Goal: Information Seeking & Learning: Learn about a topic

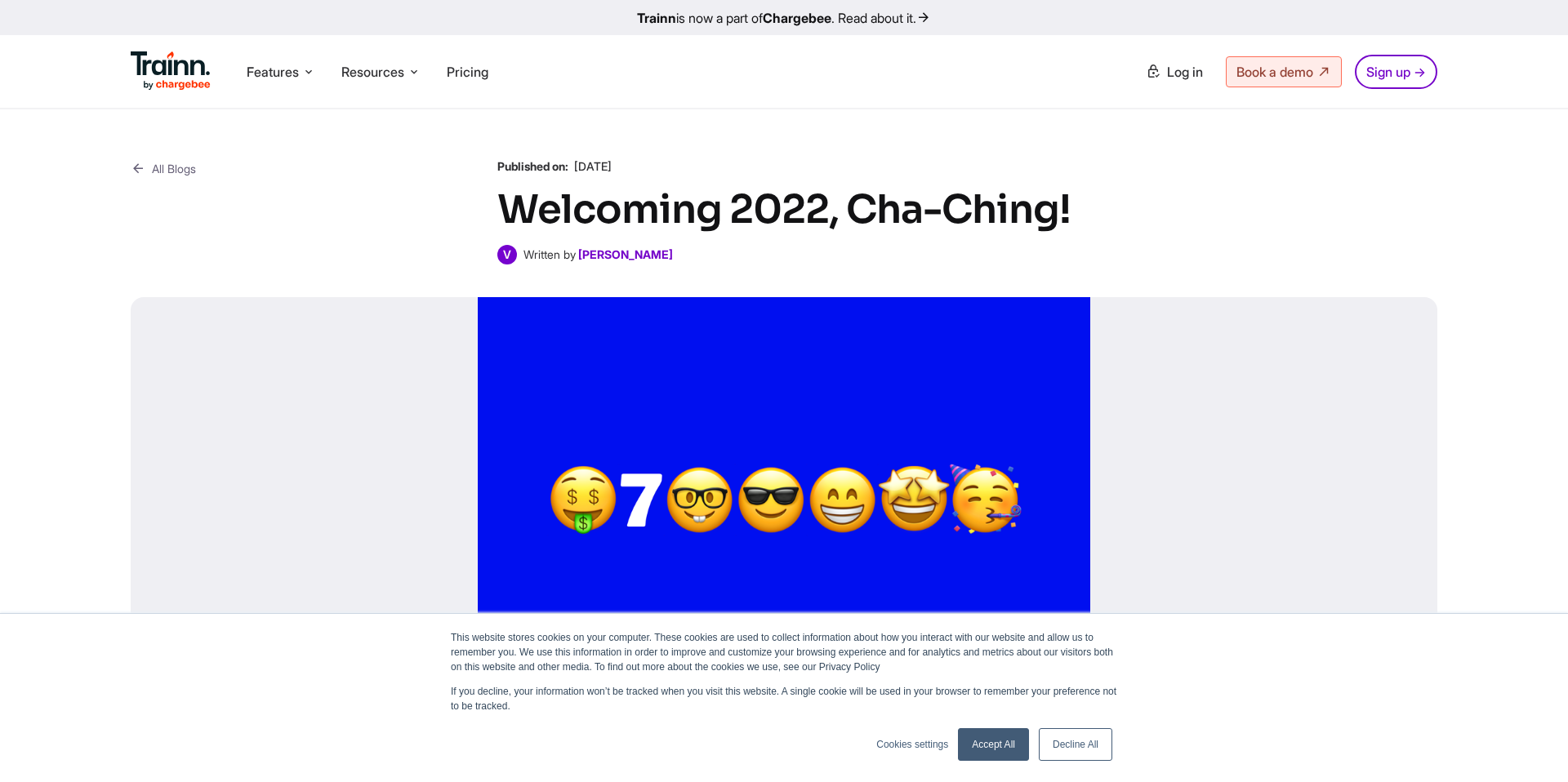
click at [1007, 747] on link "Accept All" at bounding box center [994, 745] width 71 height 33
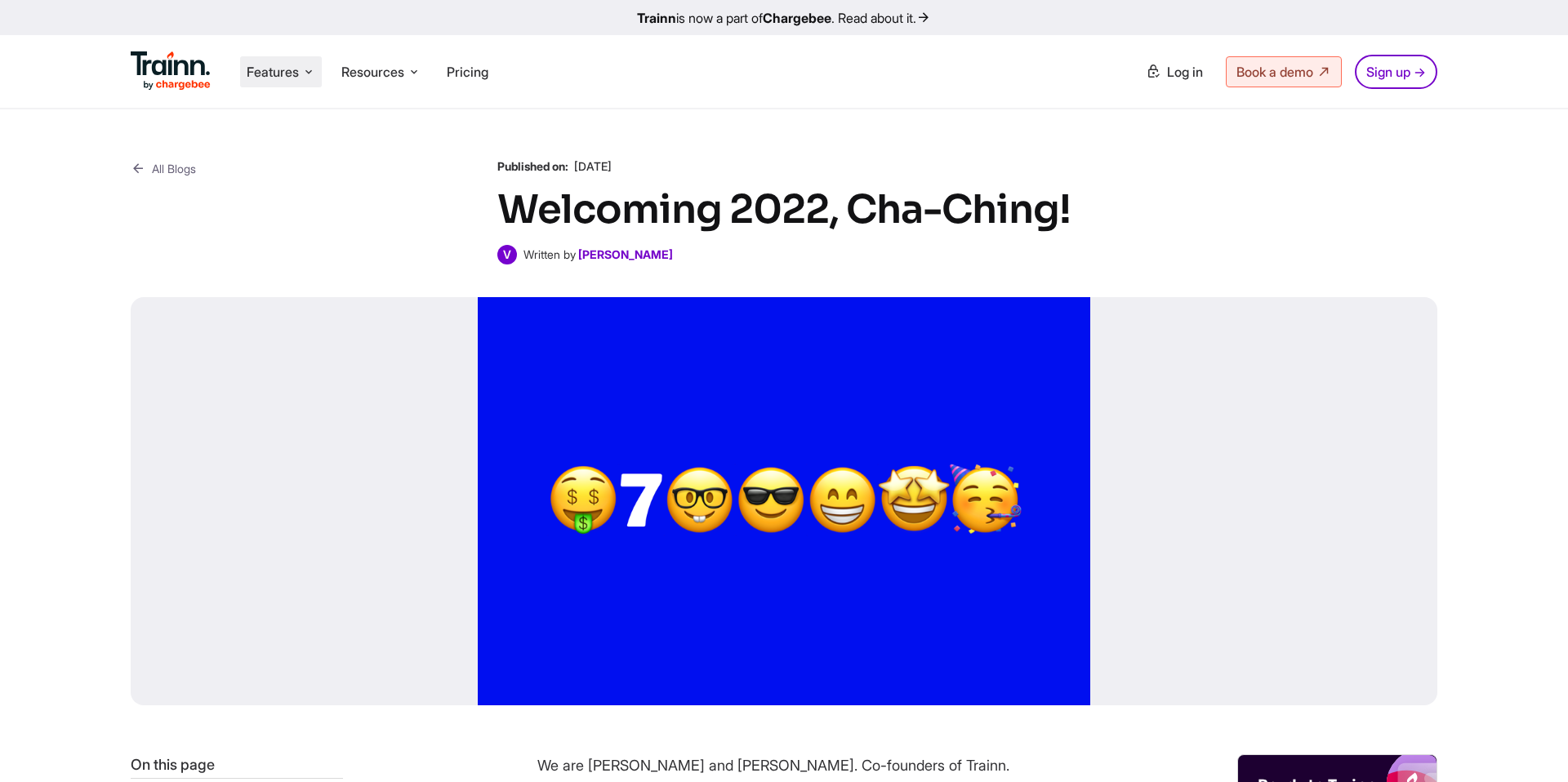
click at [285, 71] on span "Features" at bounding box center [273, 72] width 53 height 18
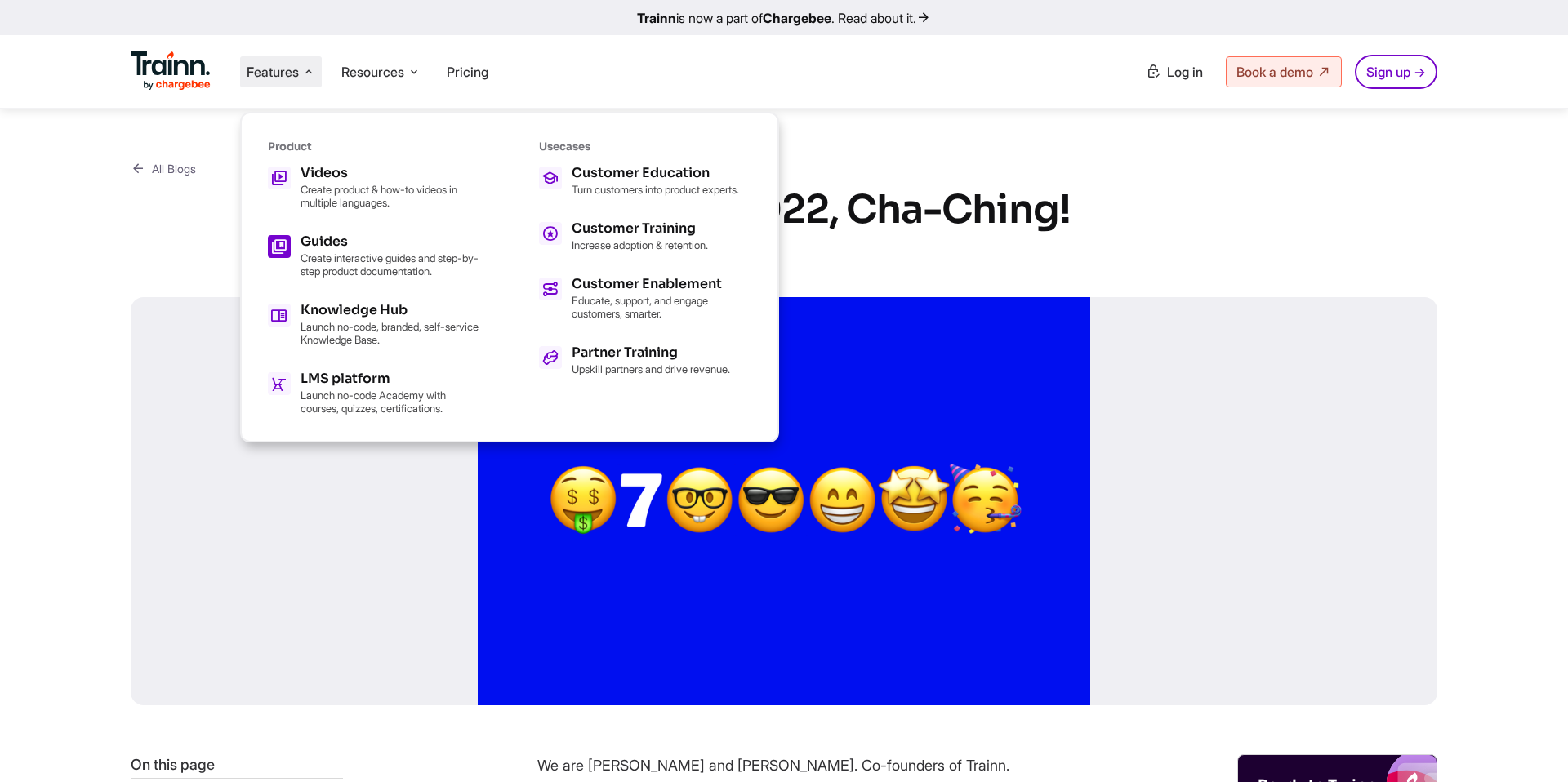
click at [344, 253] on p "Create interactive guides and step-by-step product documentation." at bounding box center [390, 265] width 179 height 26
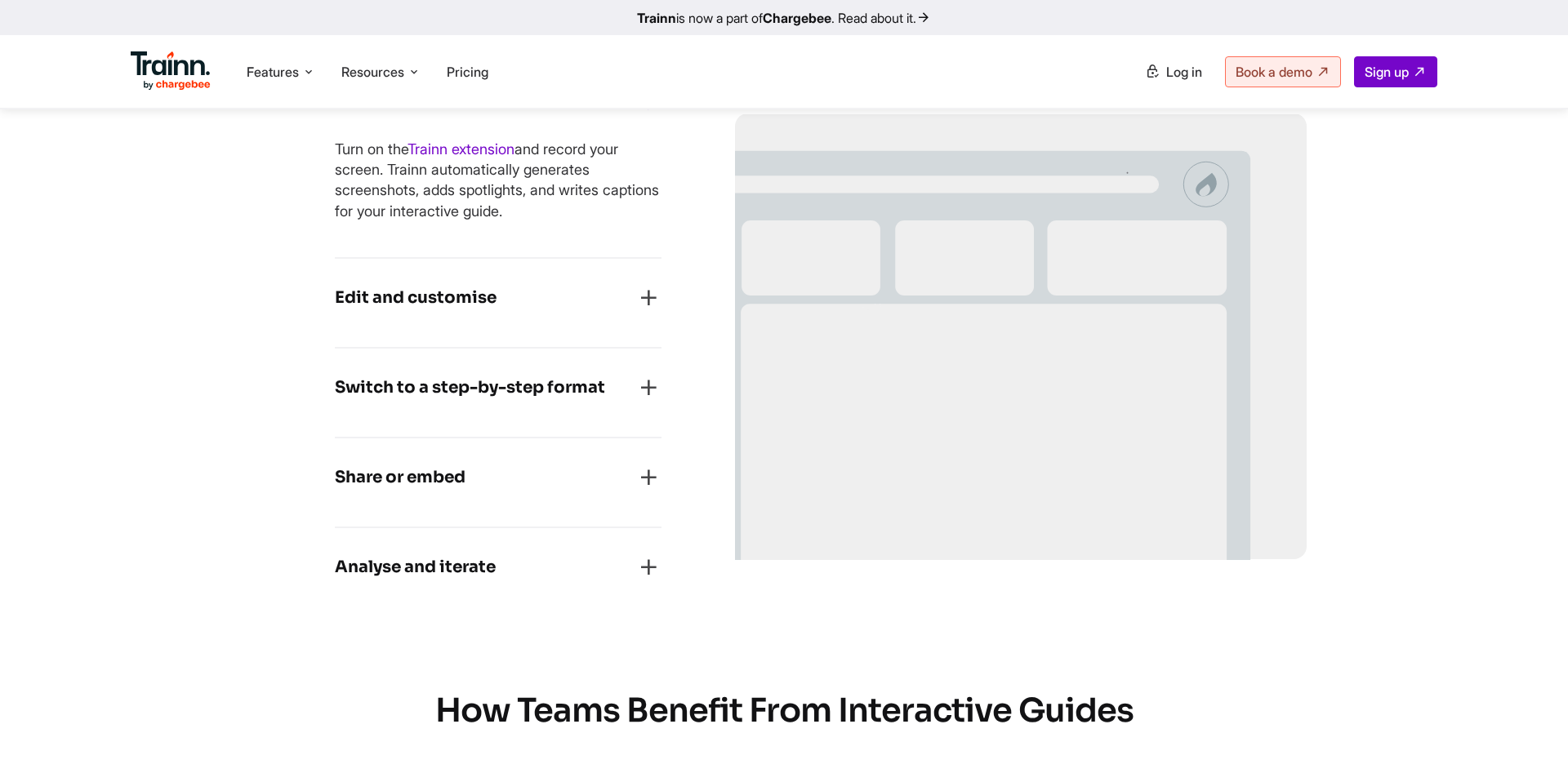
scroll to position [1429, 0]
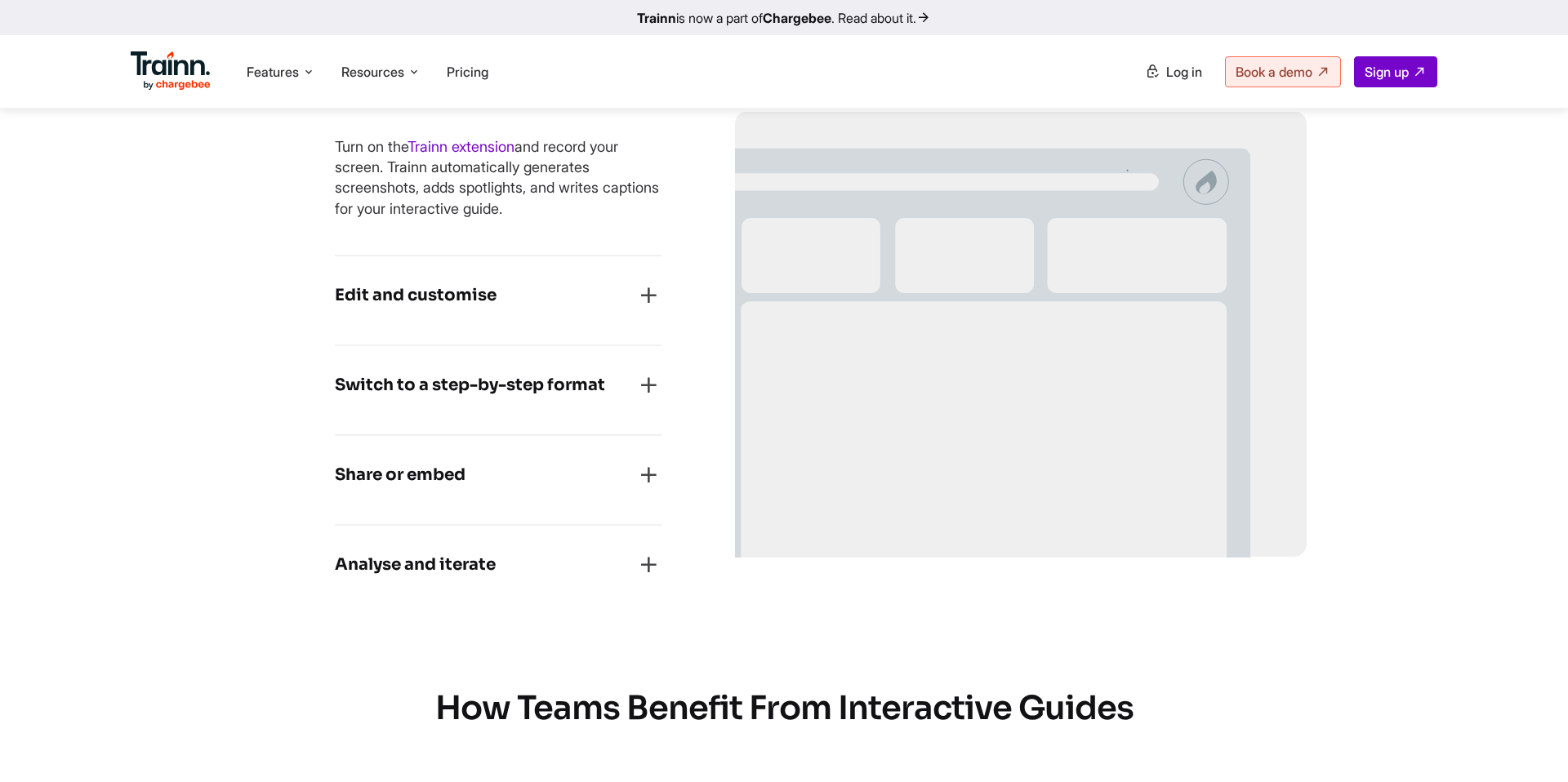
click at [531, 291] on div "Edit and customise" at bounding box center [498, 301] width 327 height 36
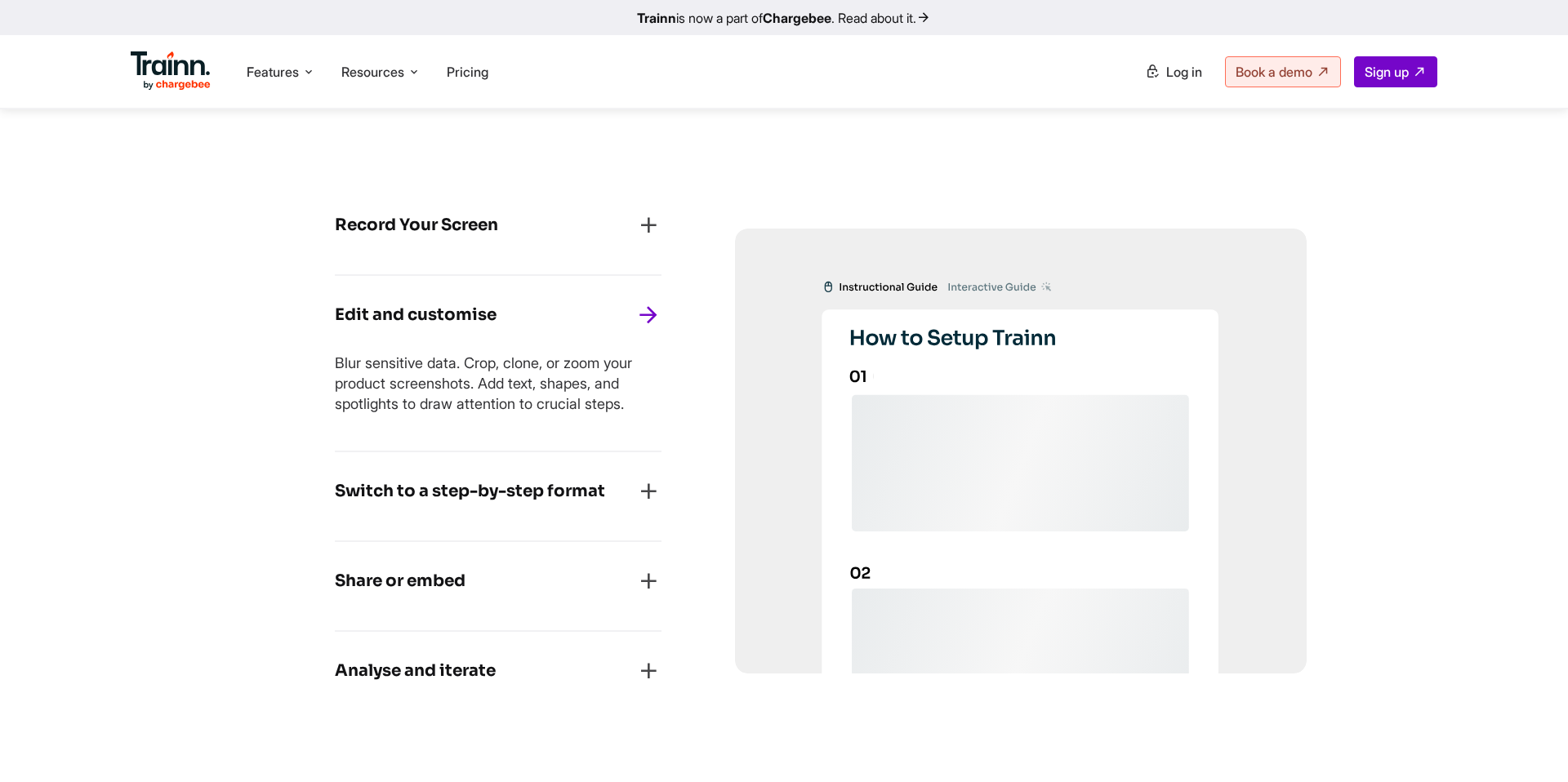
scroll to position [1300, 0]
click at [521, 252] on div "Record Your Screen Turn on the Trainn extension and record your screen. Trainn …" at bounding box center [498, 233] width 327 height 90
click at [519, 219] on div "Record Your Screen" at bounding box center [498, 232] width 327 height 36
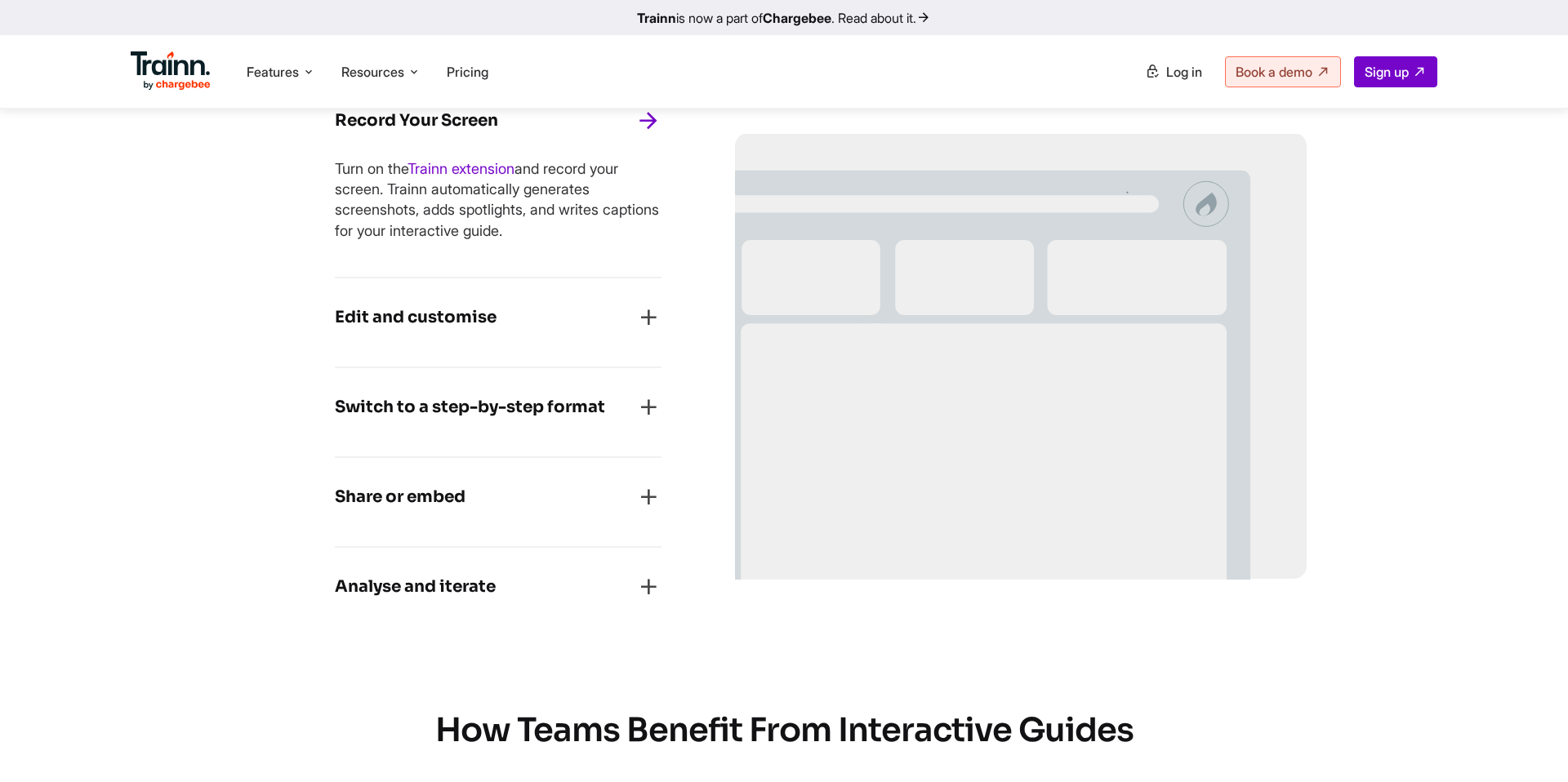
scroll to position [1416, 0]
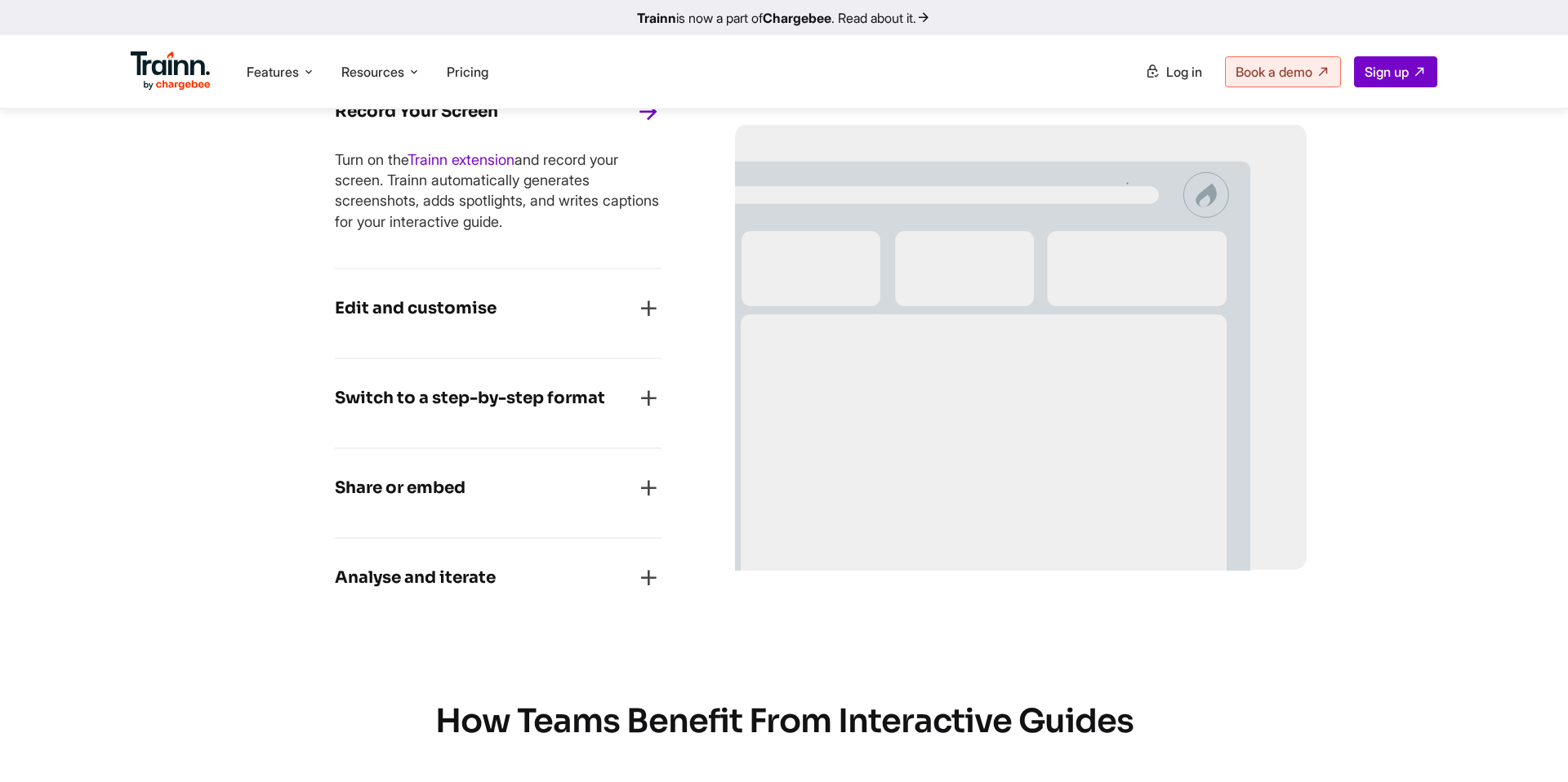
click at [400, 301] on h4 "Edit and customise" at bounding box center [415, 309] width 161 height 26
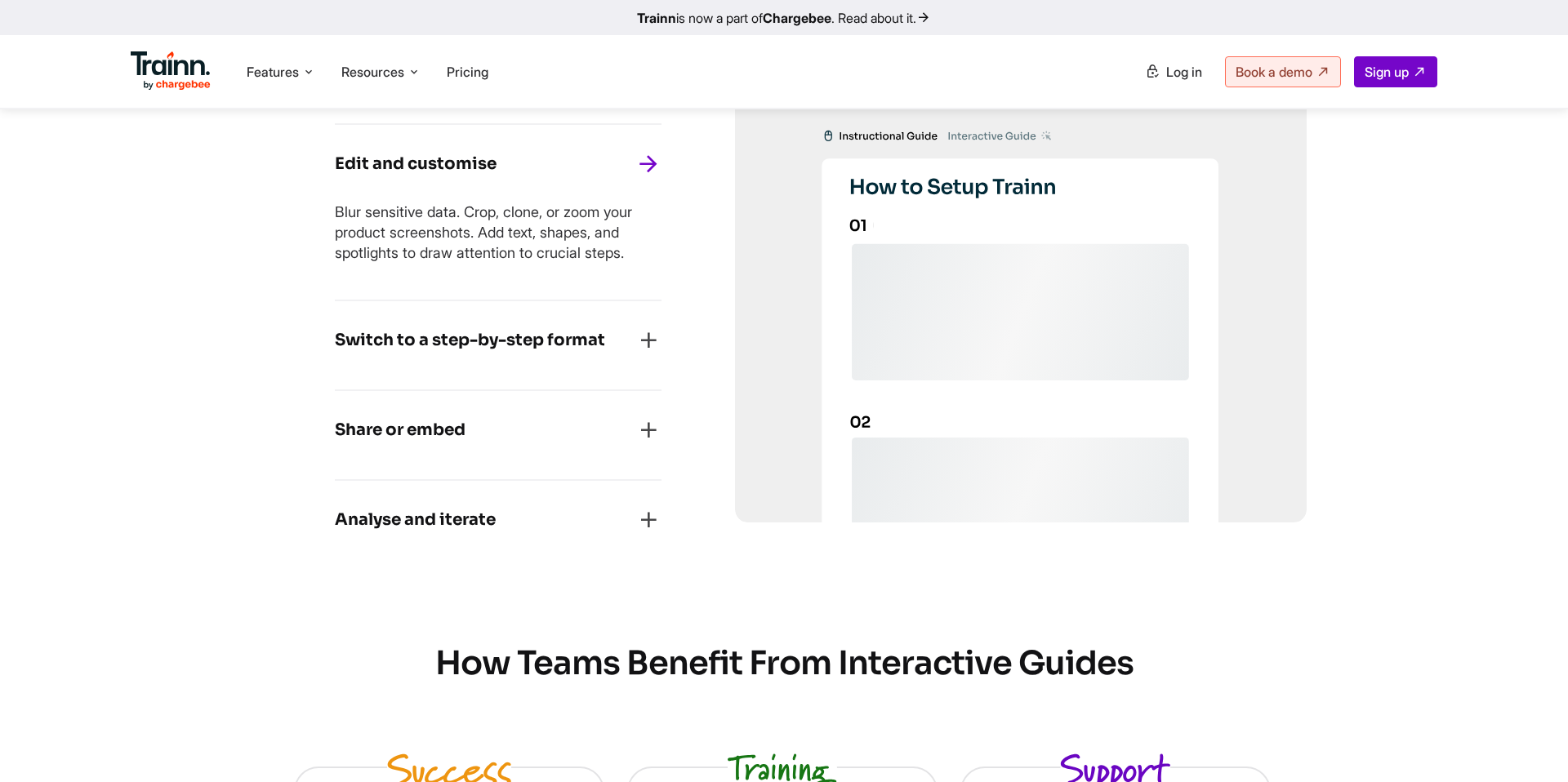
scroll to position [1464, 0]
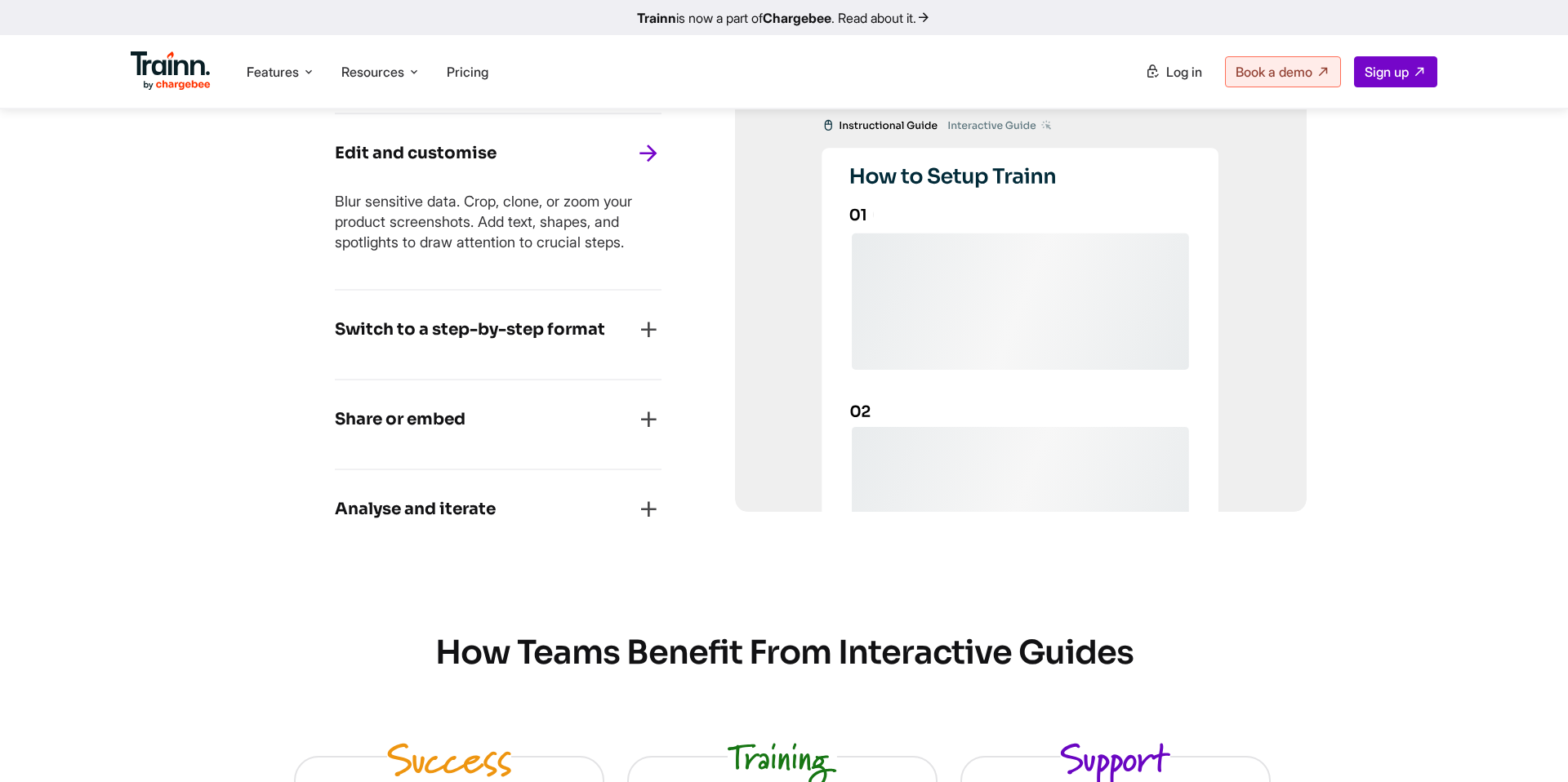
click at [405, 322] on h4 "Switch to a step-by-step format" at bounding box center [469, 329] width 270 height 26
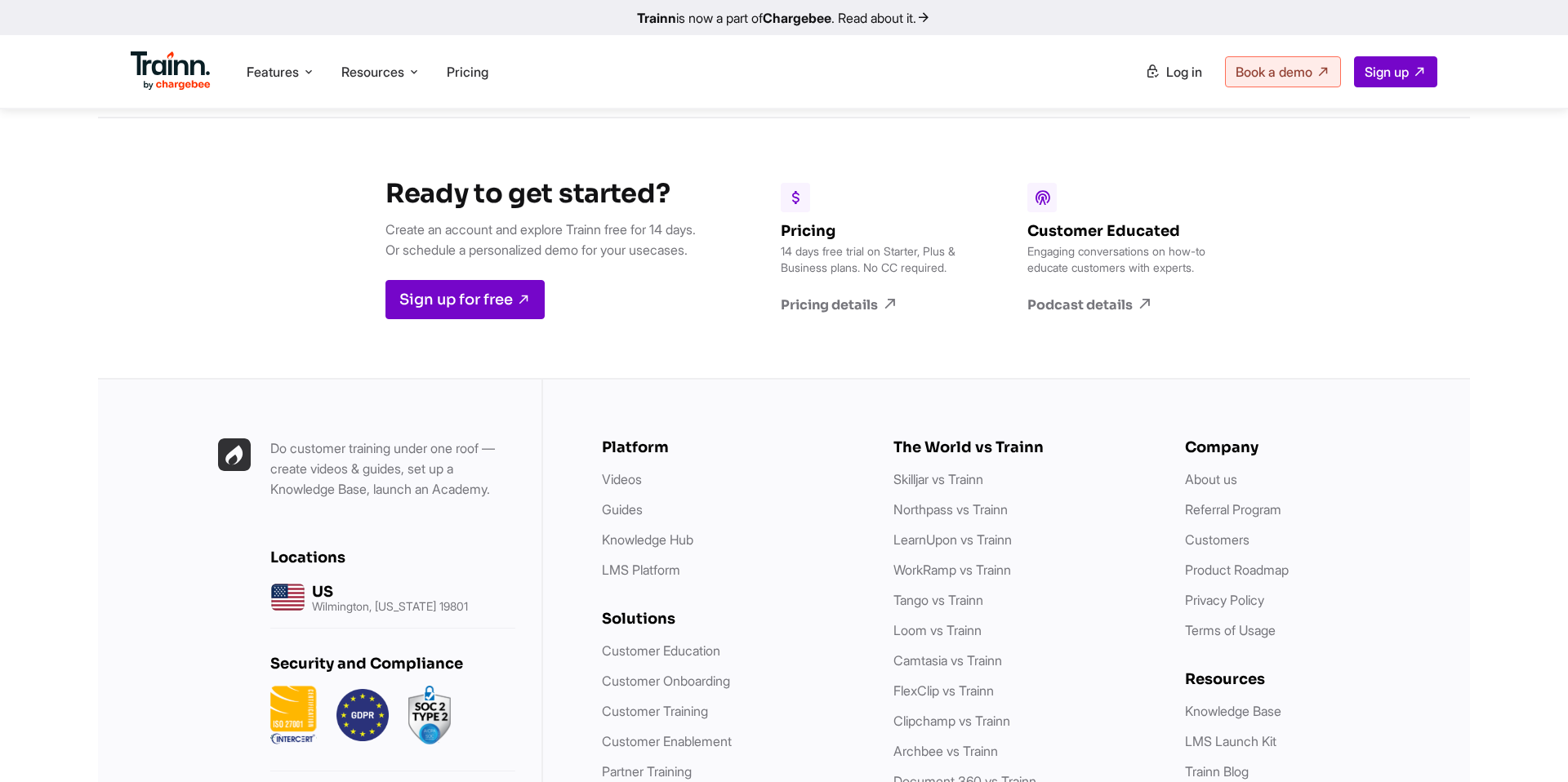
scroll to position [4745, 0]
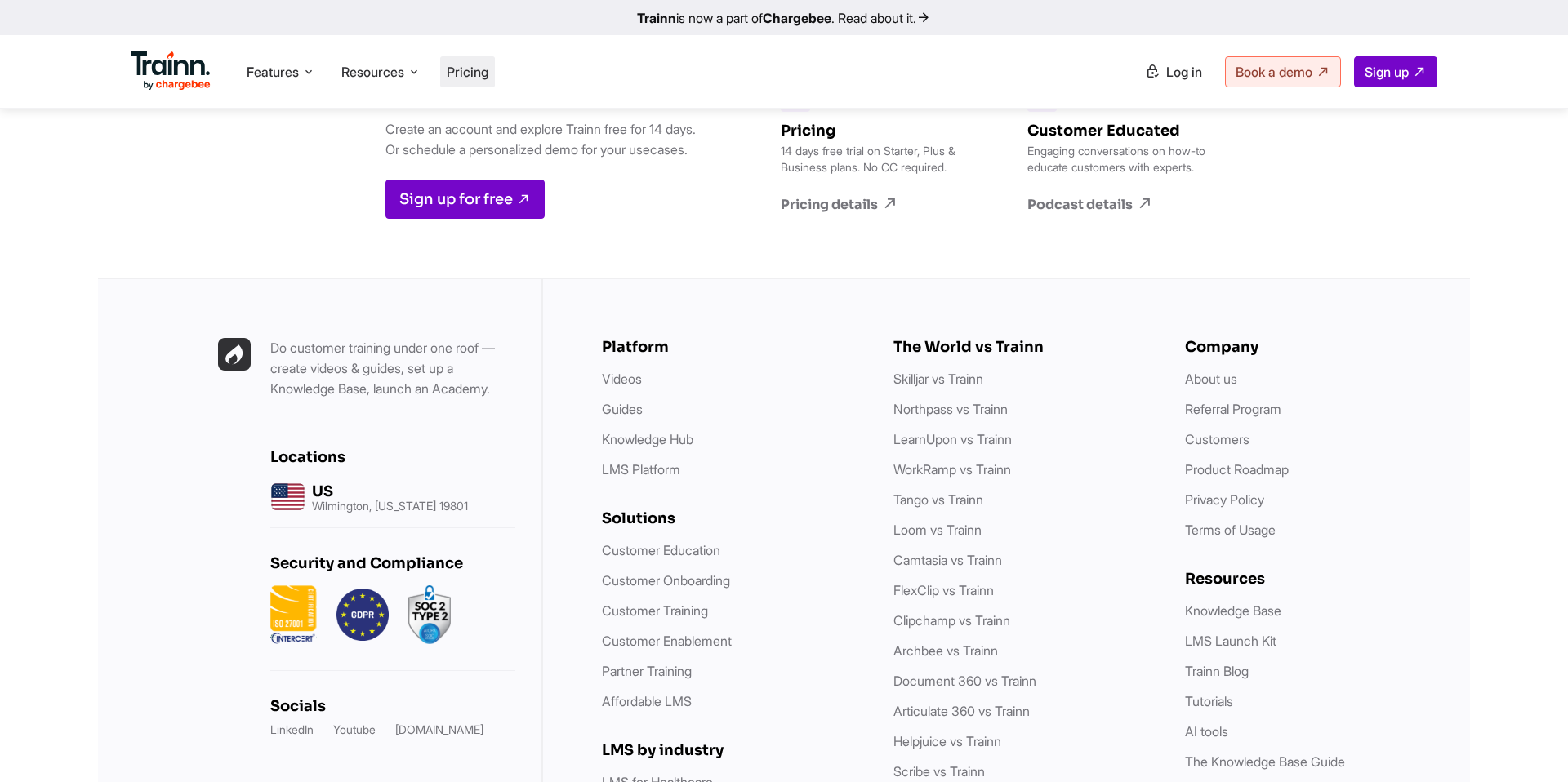
click at [474, 83] on li "Pricing" at bounding box center [467, 72] width 54 height 31
click at [479, 67] on span "Pricing" at bounding box center [467, 72] width 41 height 16
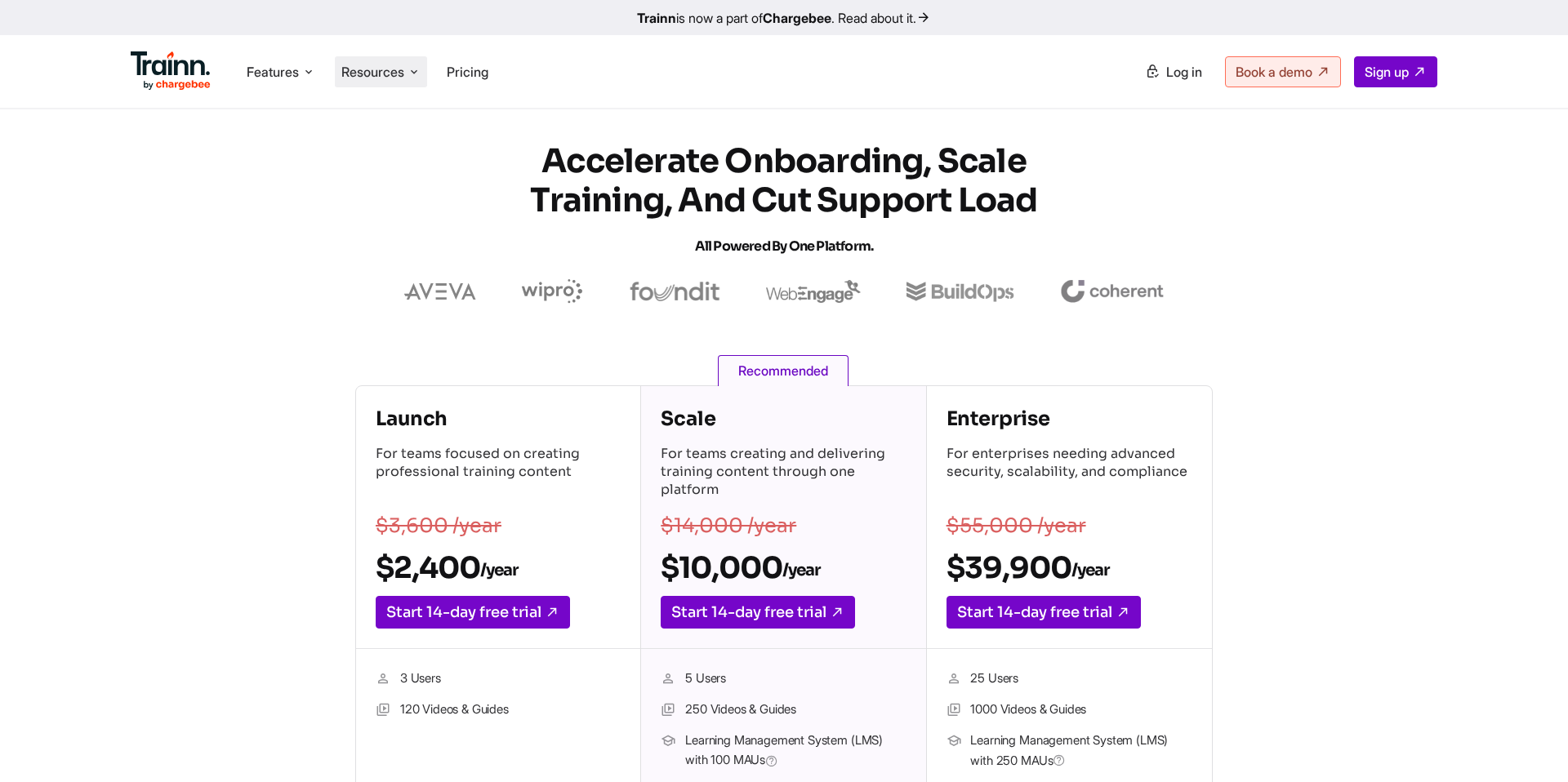
click at [405, 70] on span "Resources" at bounding box center [373, 72] width 63 height 18
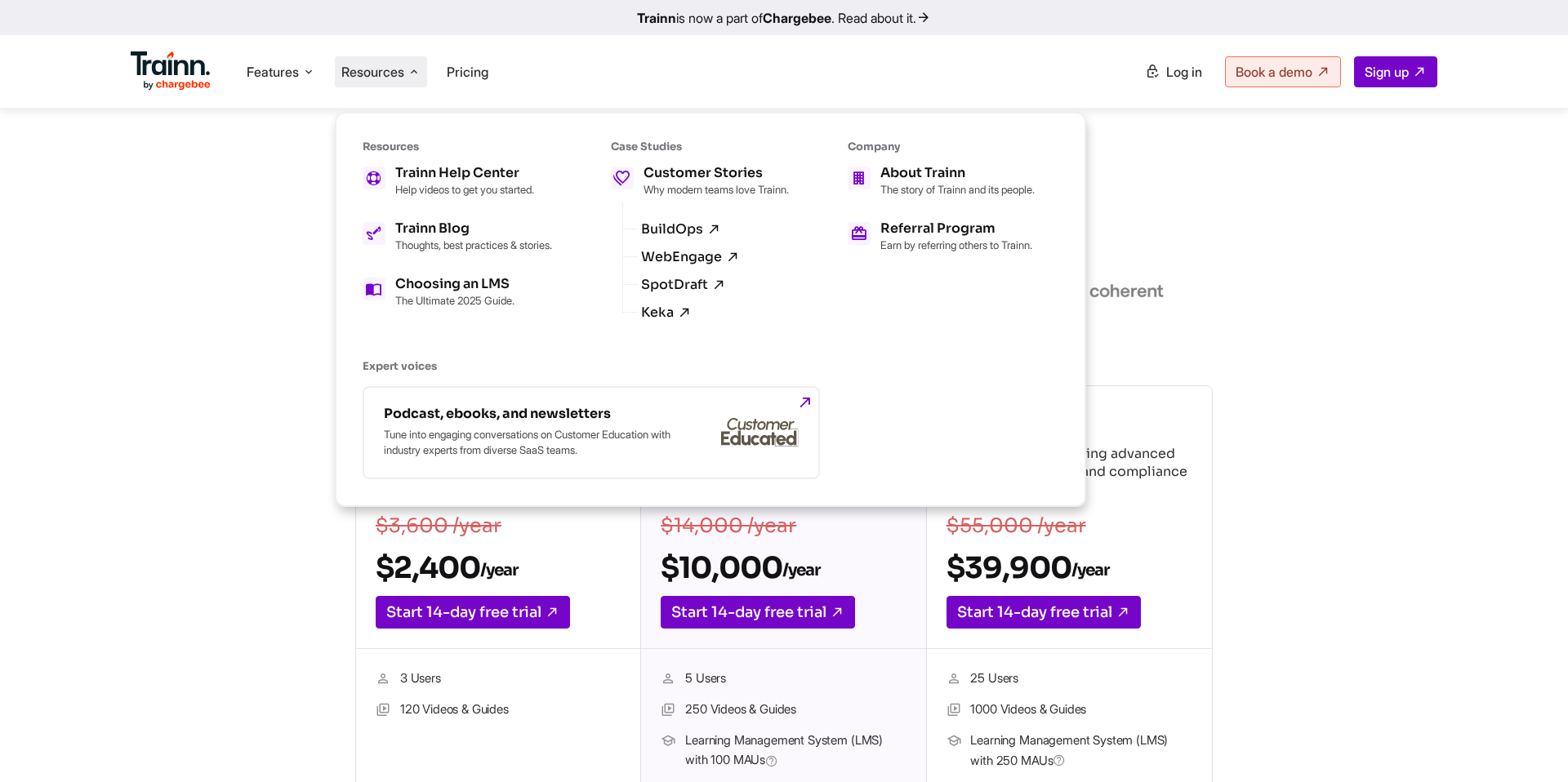
click at [910, 20] on link "Trainn is now a part of Chargebee . Read about it." at bounding box center [784, 17] width 1568 height 35
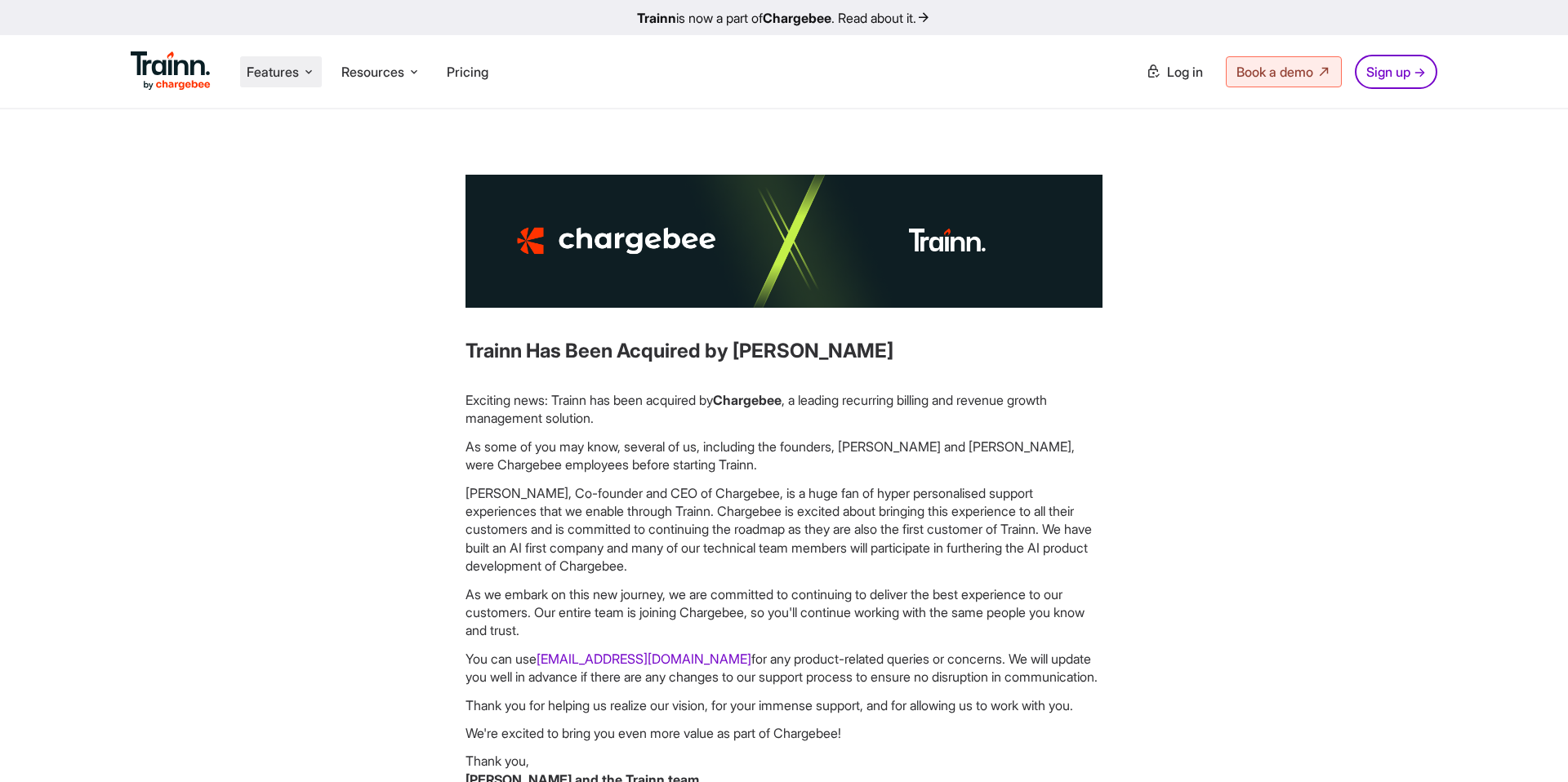
click at [266, 72] on span "Features" at bounding box center [273, 72] width 53 height 18
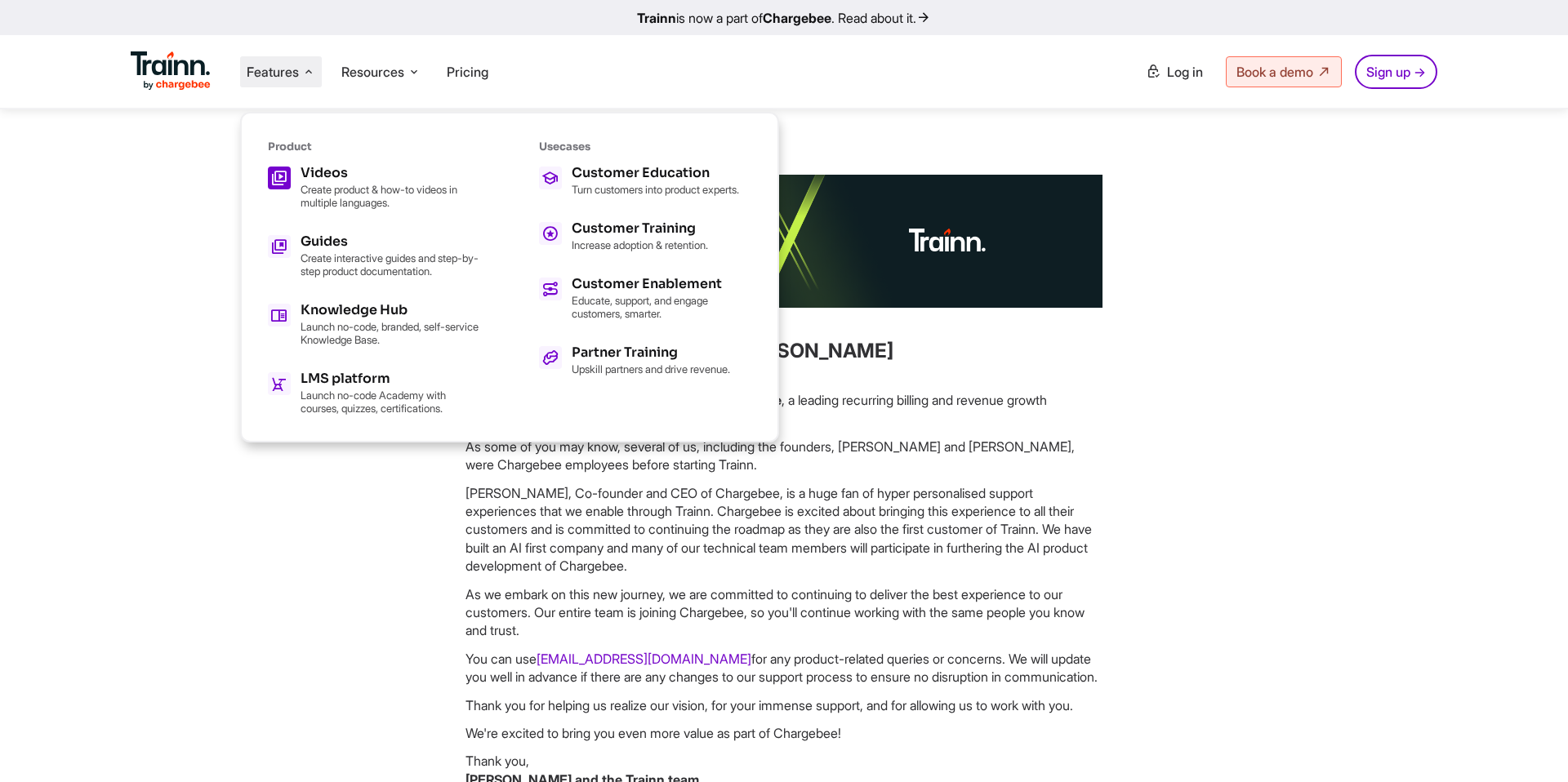
click at [331, 197] on p "Create product & how-to videos in multiple languages." at bounding box center [390, 196] width 179 height 26
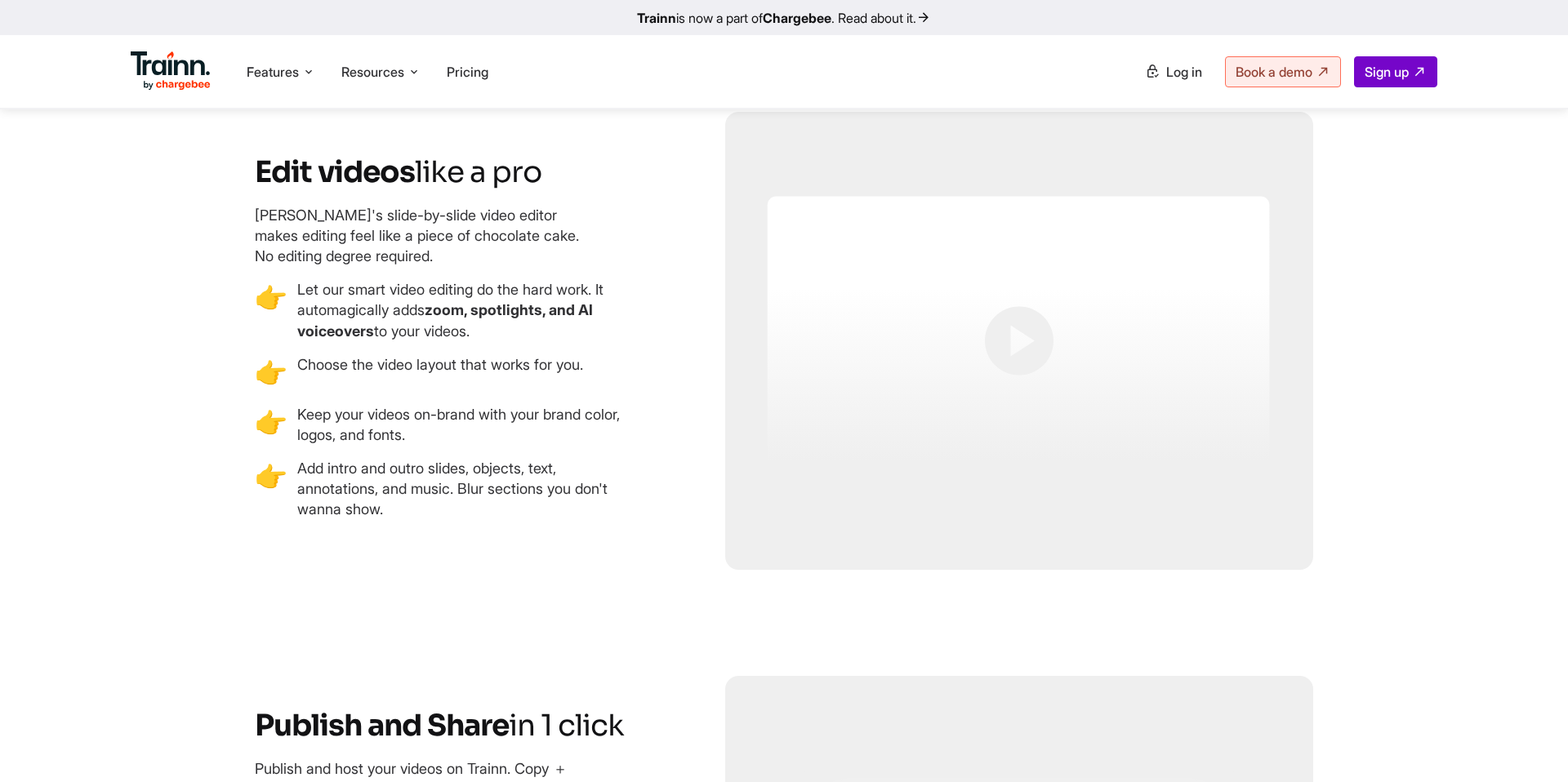
scroll to position [4027, 0]
click at [163, 62] on img at bounding box center [171, 71] width 80 height 39
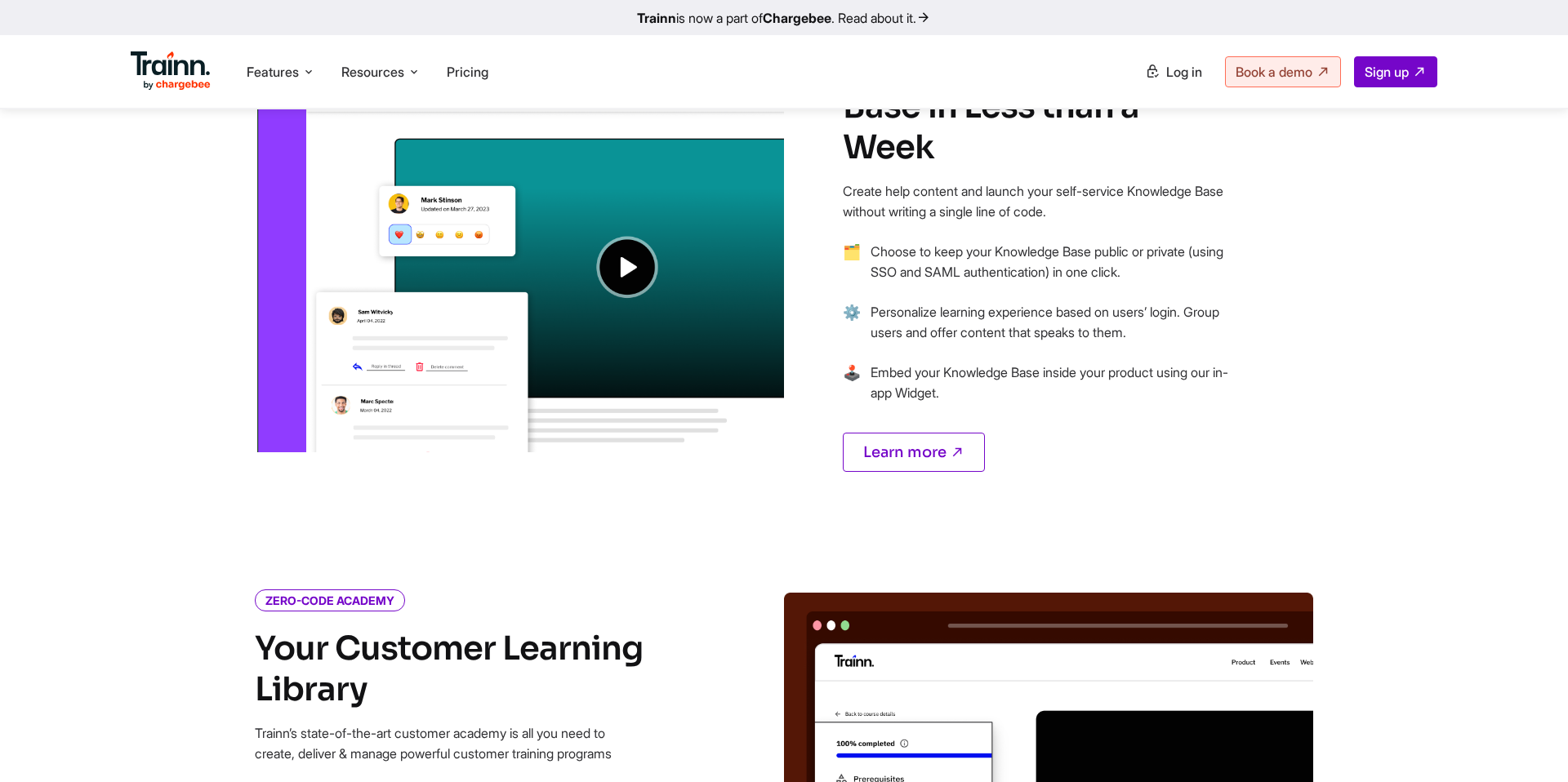
scroll to position [1336, 0]
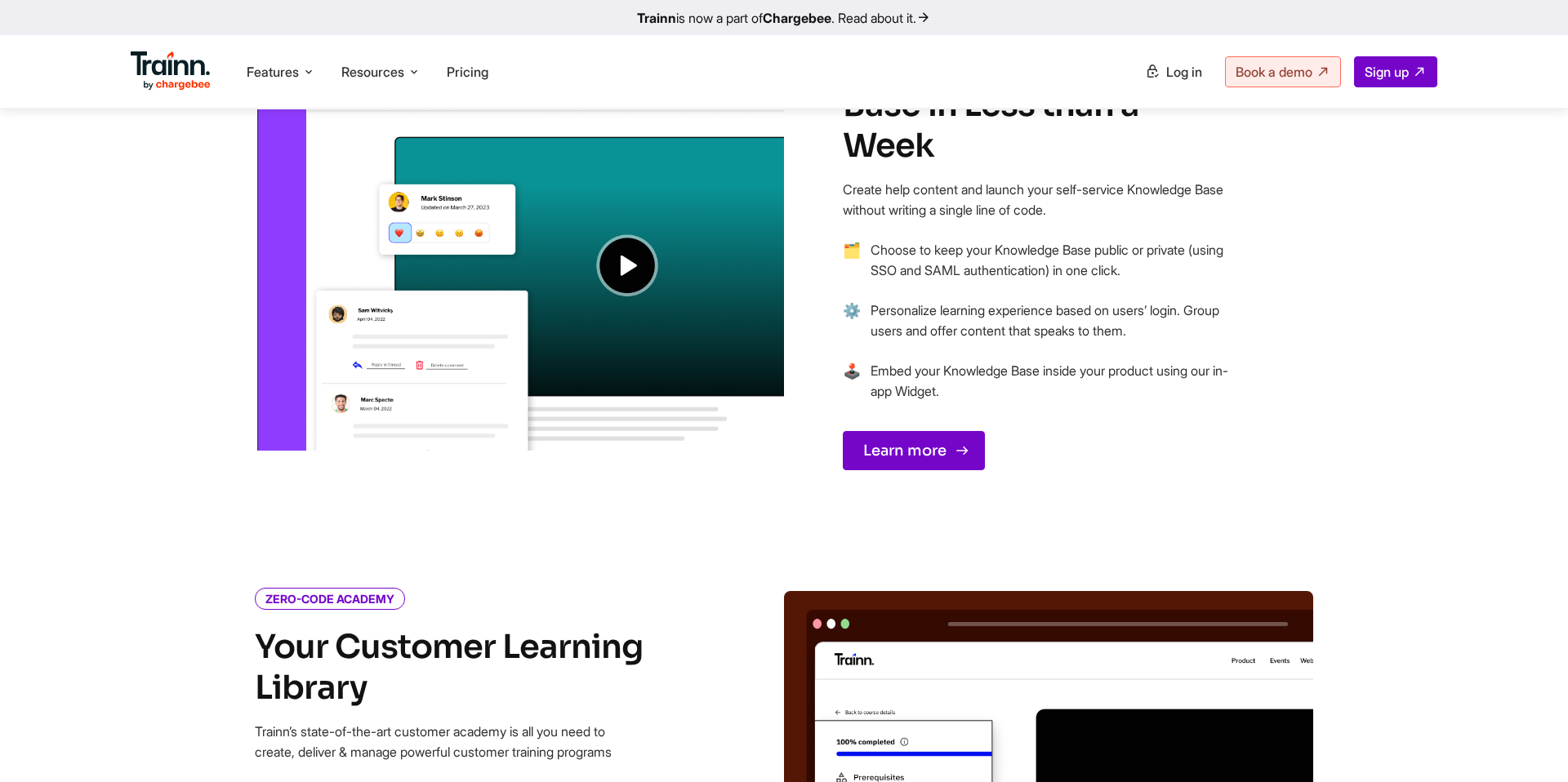
click at [893, 431] on link "Learn more" at bounding box center [913, 450] width 142 height 39
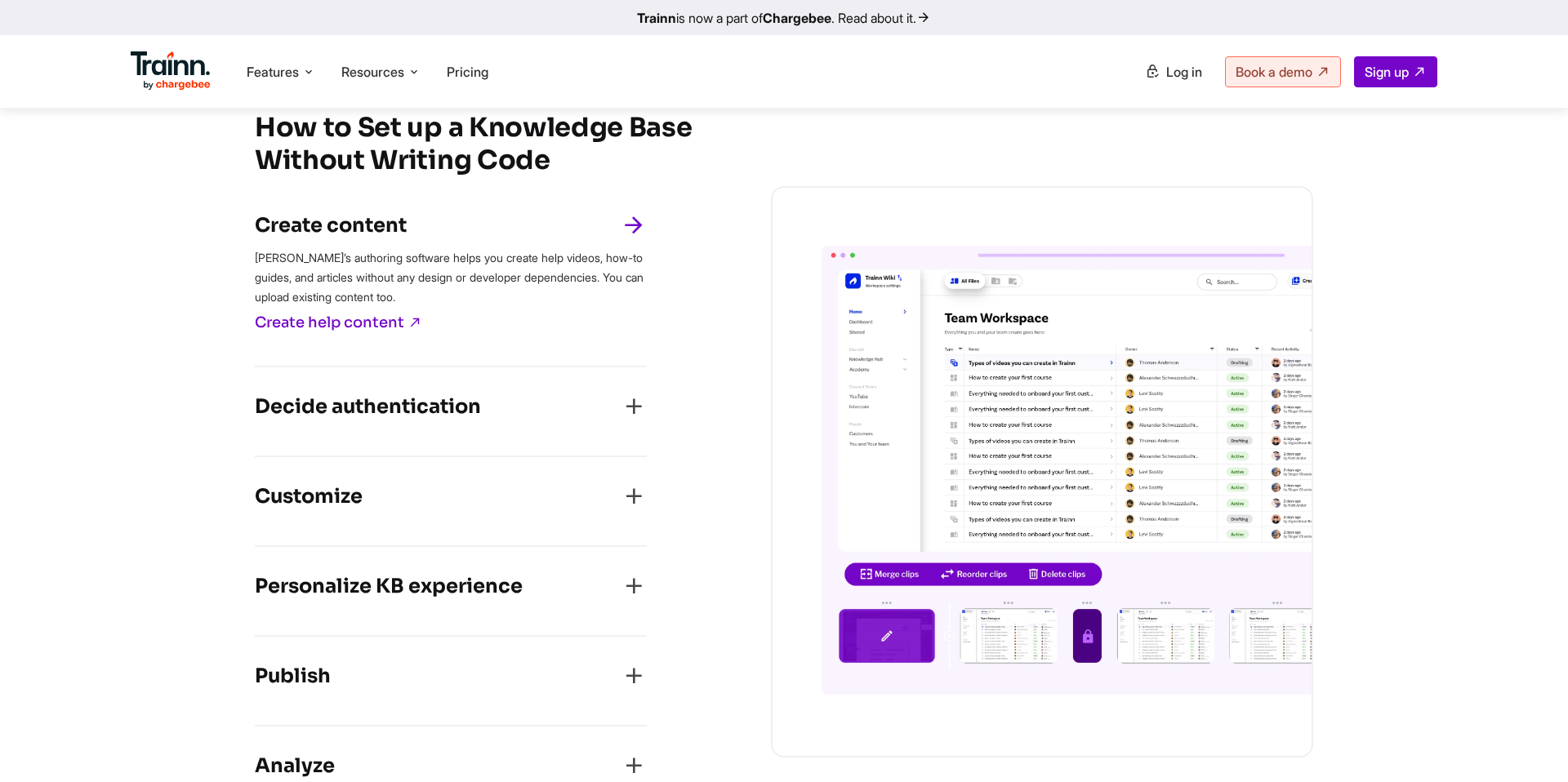
scroll to position [2370, 0]
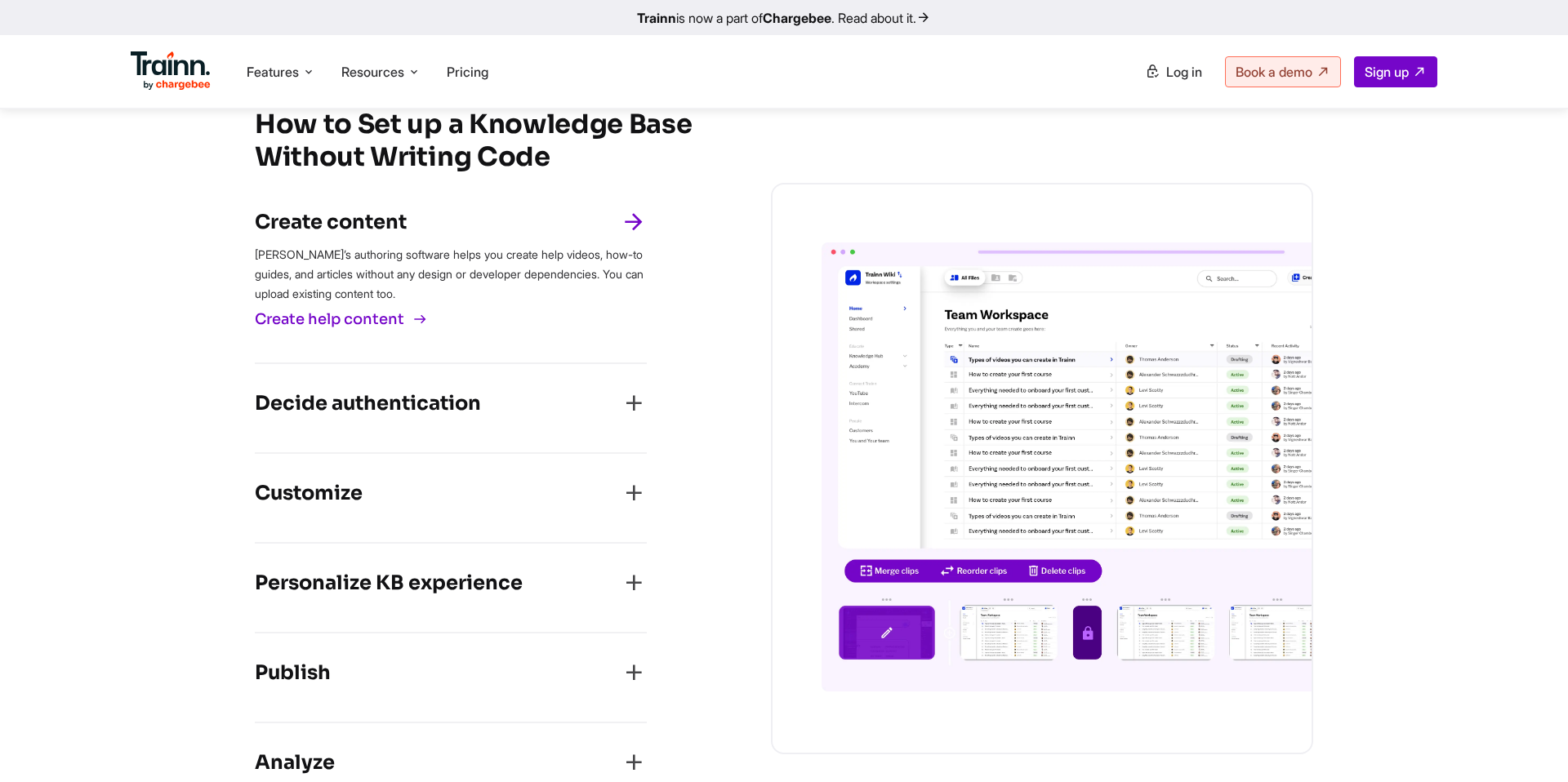
click at [376, 316] on link "Create help content" at bounding box center [338, 319] width 167 height 18
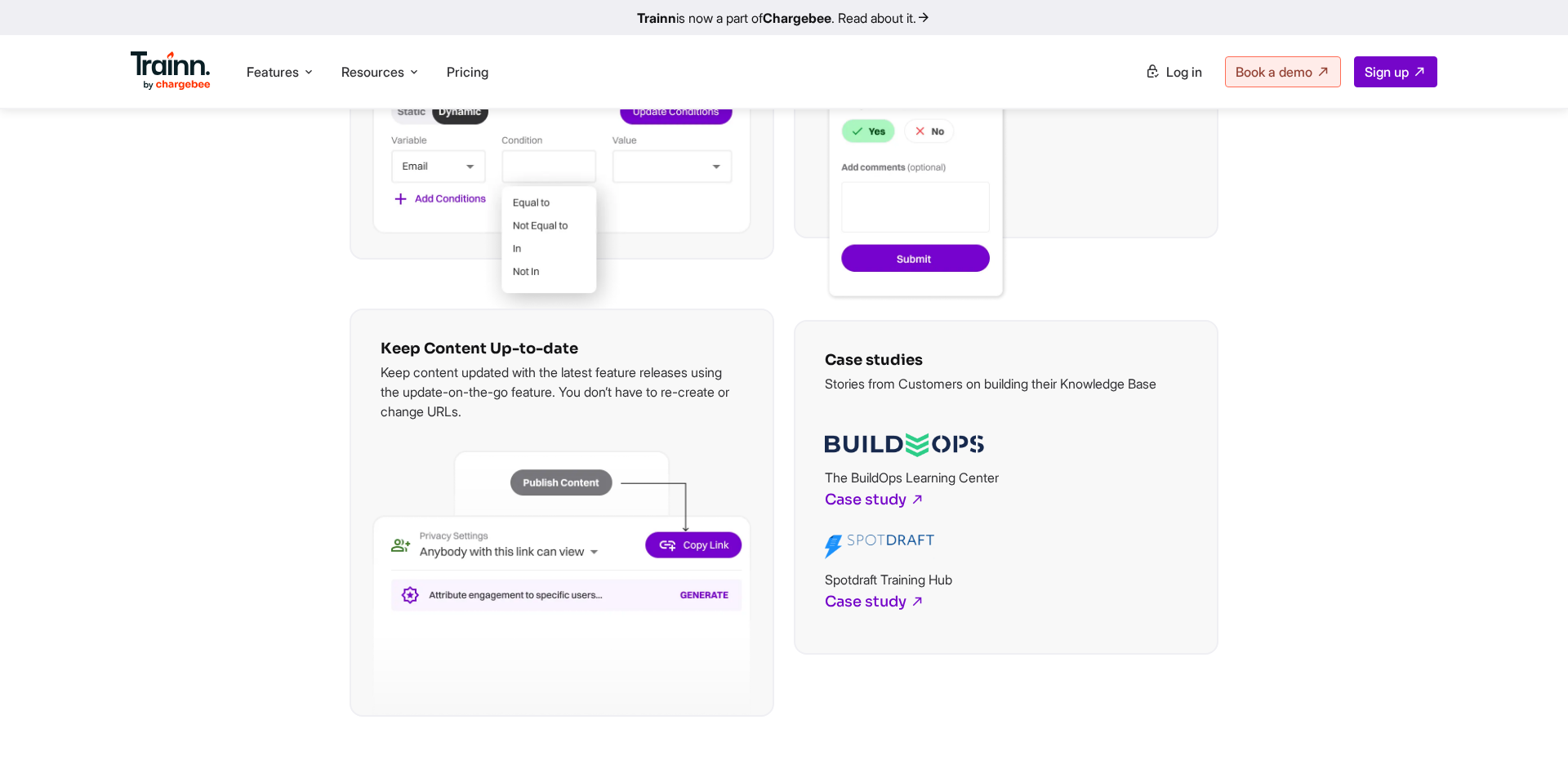
scroll to position [3757, 0]
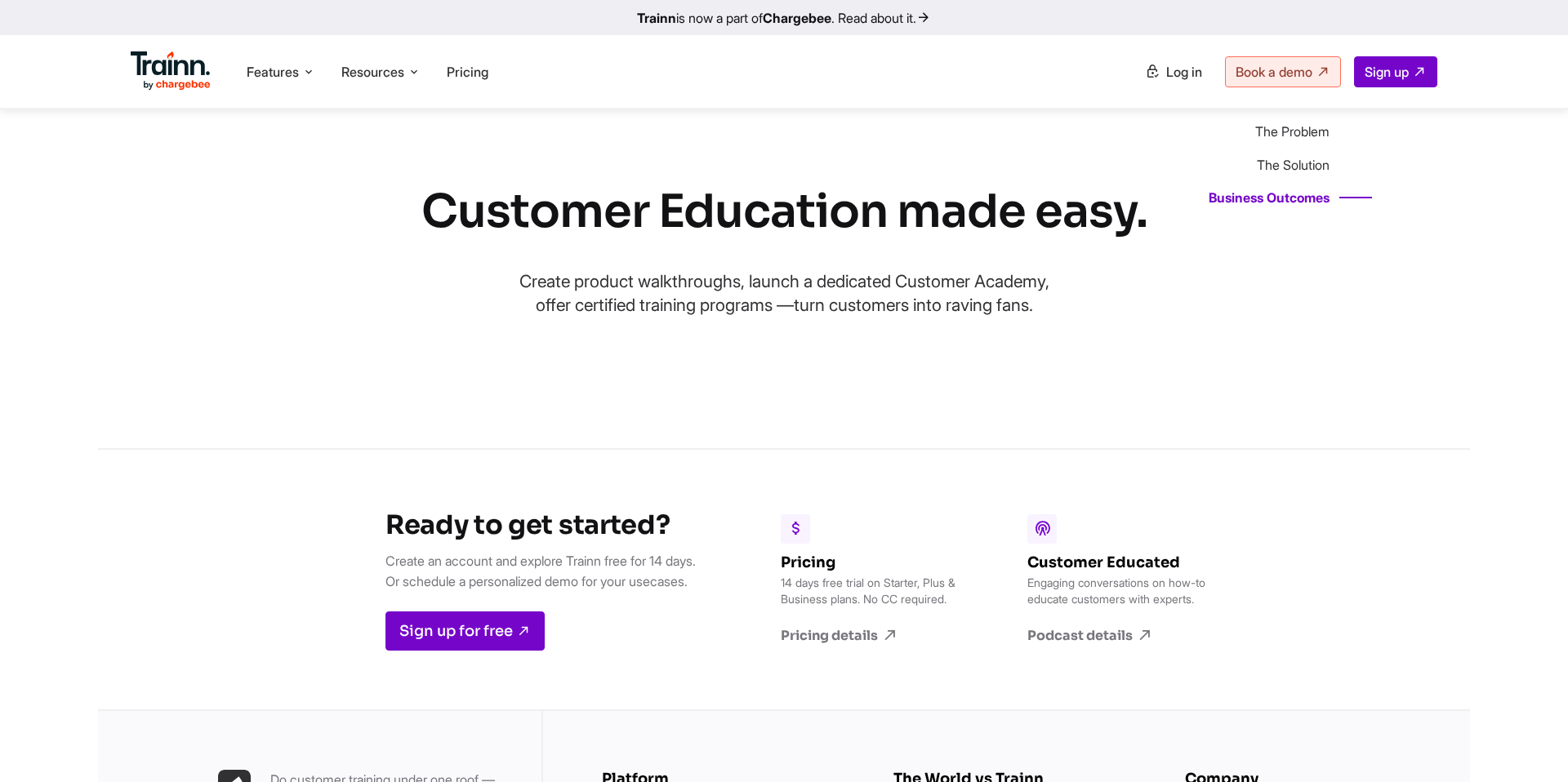
scroll to position [4790, 0]
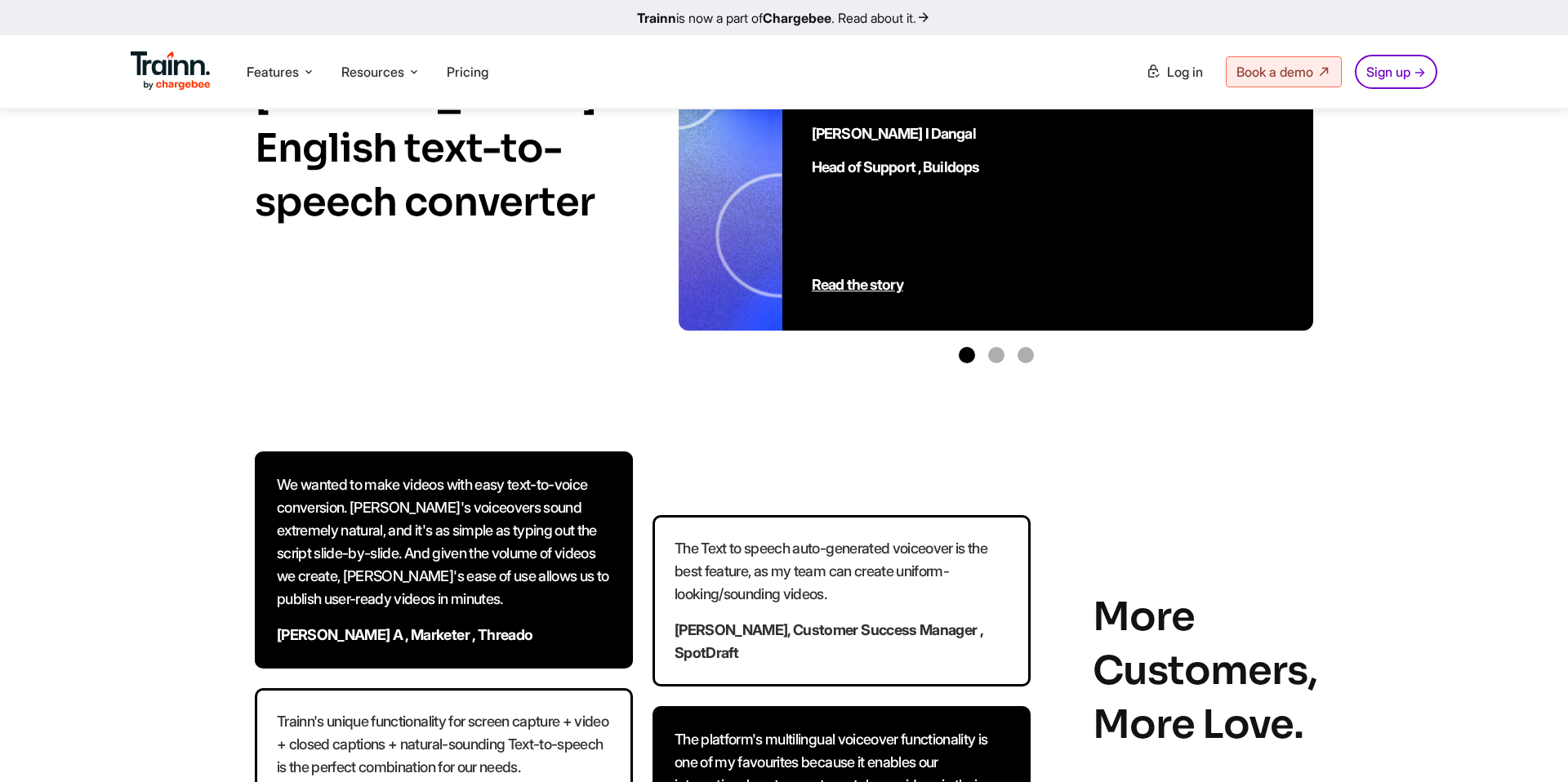
scroll to position [6855, 0]
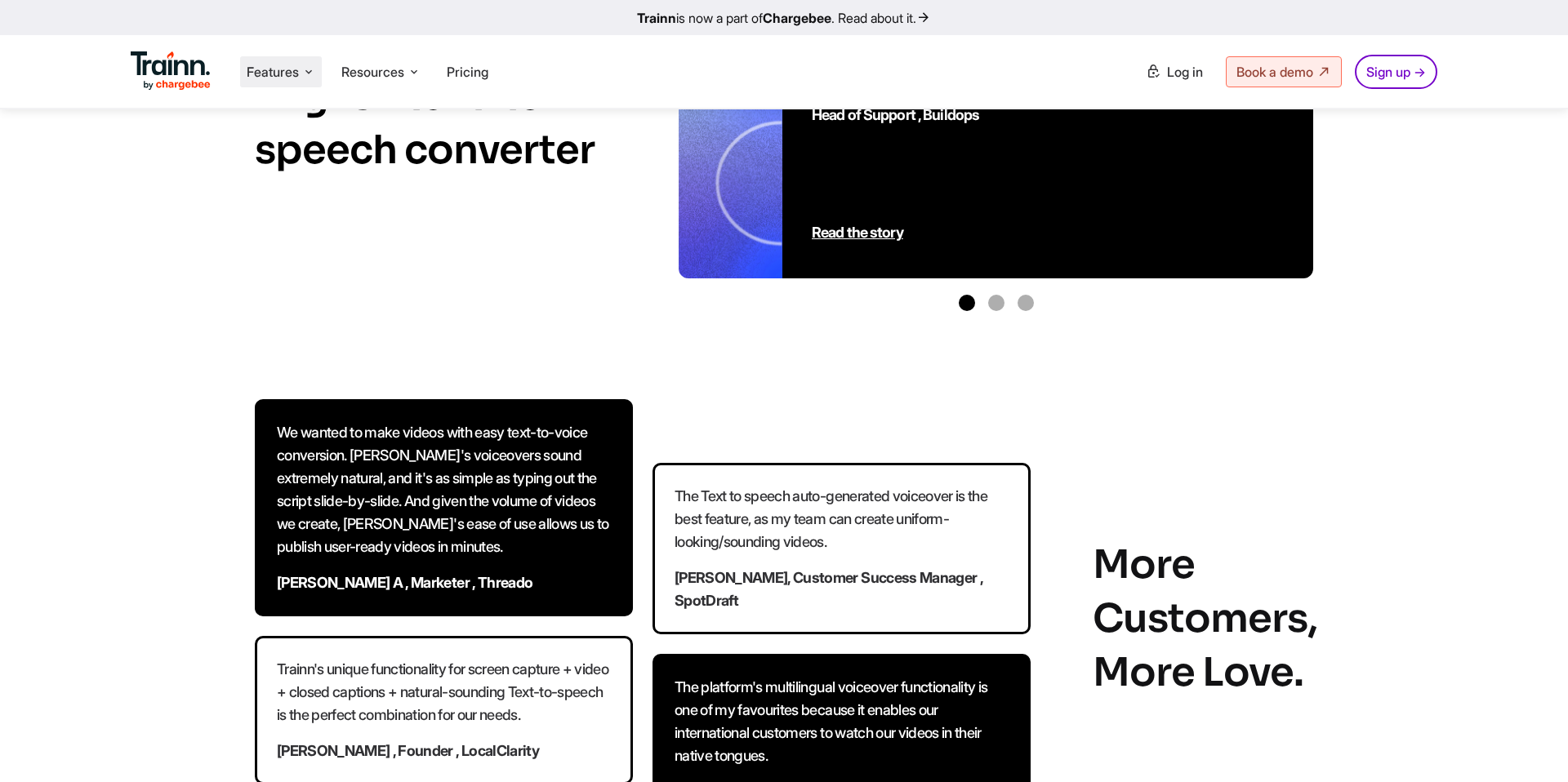
click at [279, 75] on span "Features" at bounding box center [273, 72] width 53 height 18
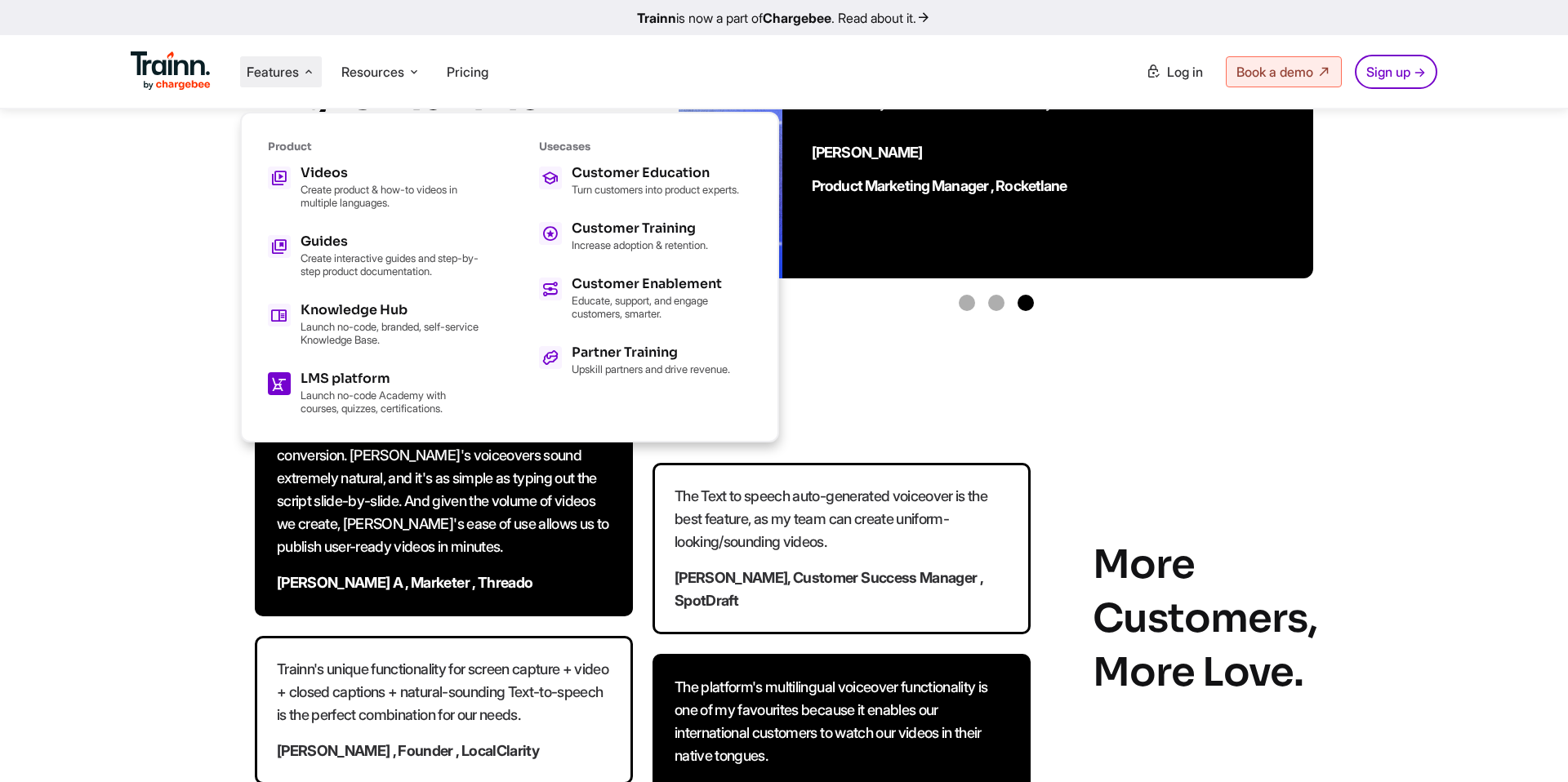
click at [420, 408] on p "Launch no-code Academy with courses, quizzes, certifications." at bounding box center [390, 402] width 179 height 26
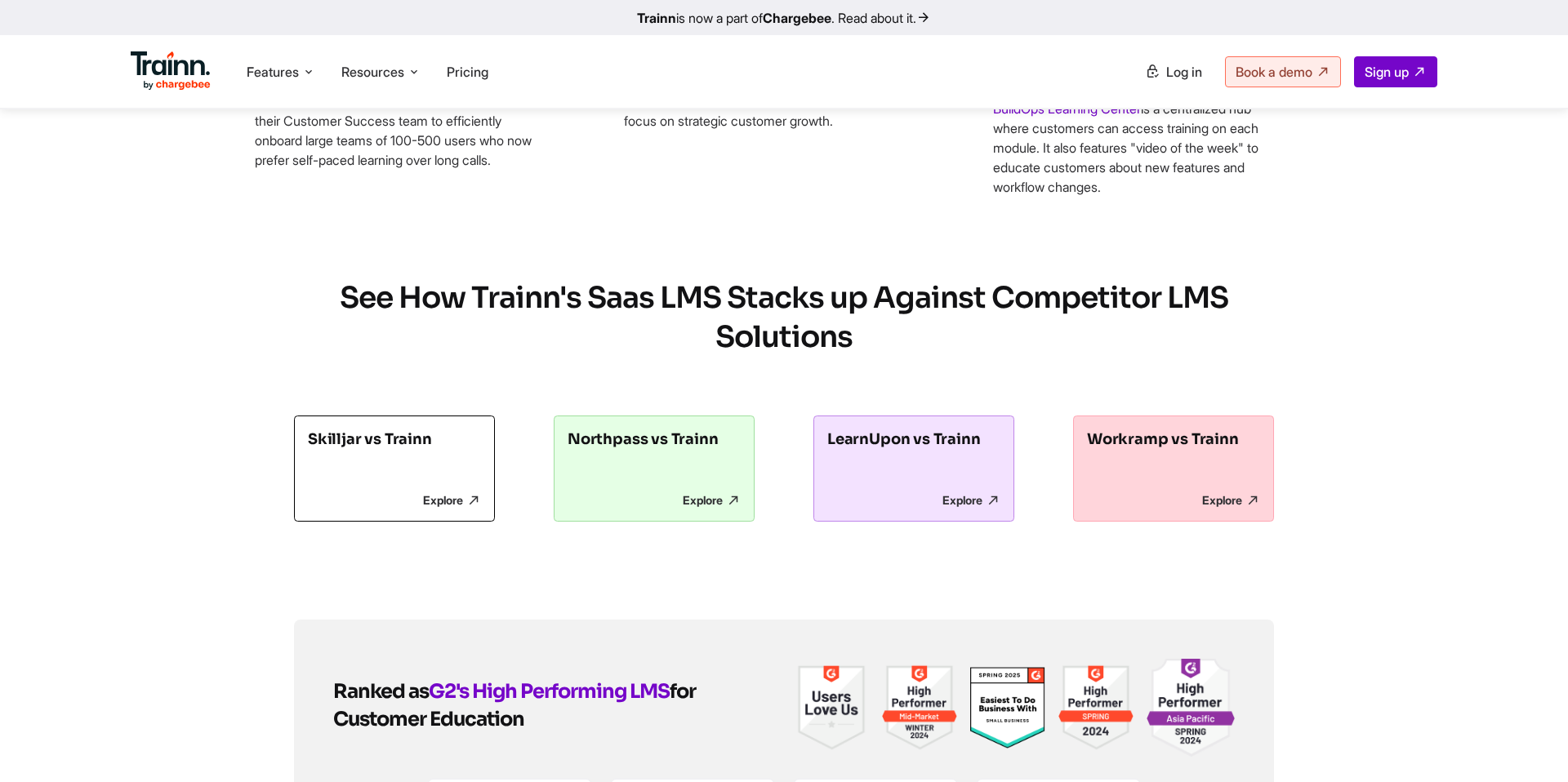
scroll to position [7701, 0]
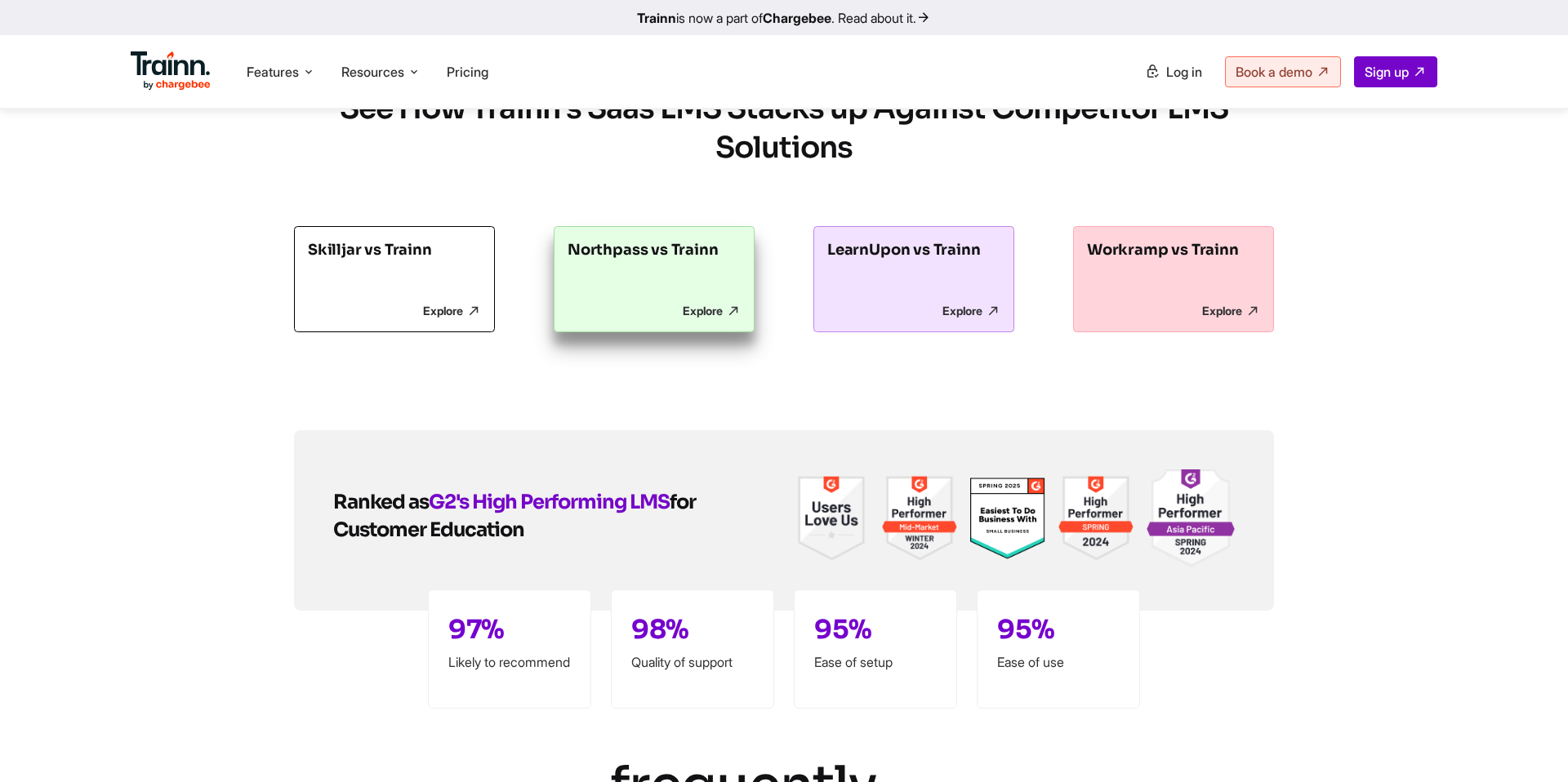
click at [633, 332] on link "Northpass vs Trainn Explore" at bounding box center [654, 278] width 201 height 106
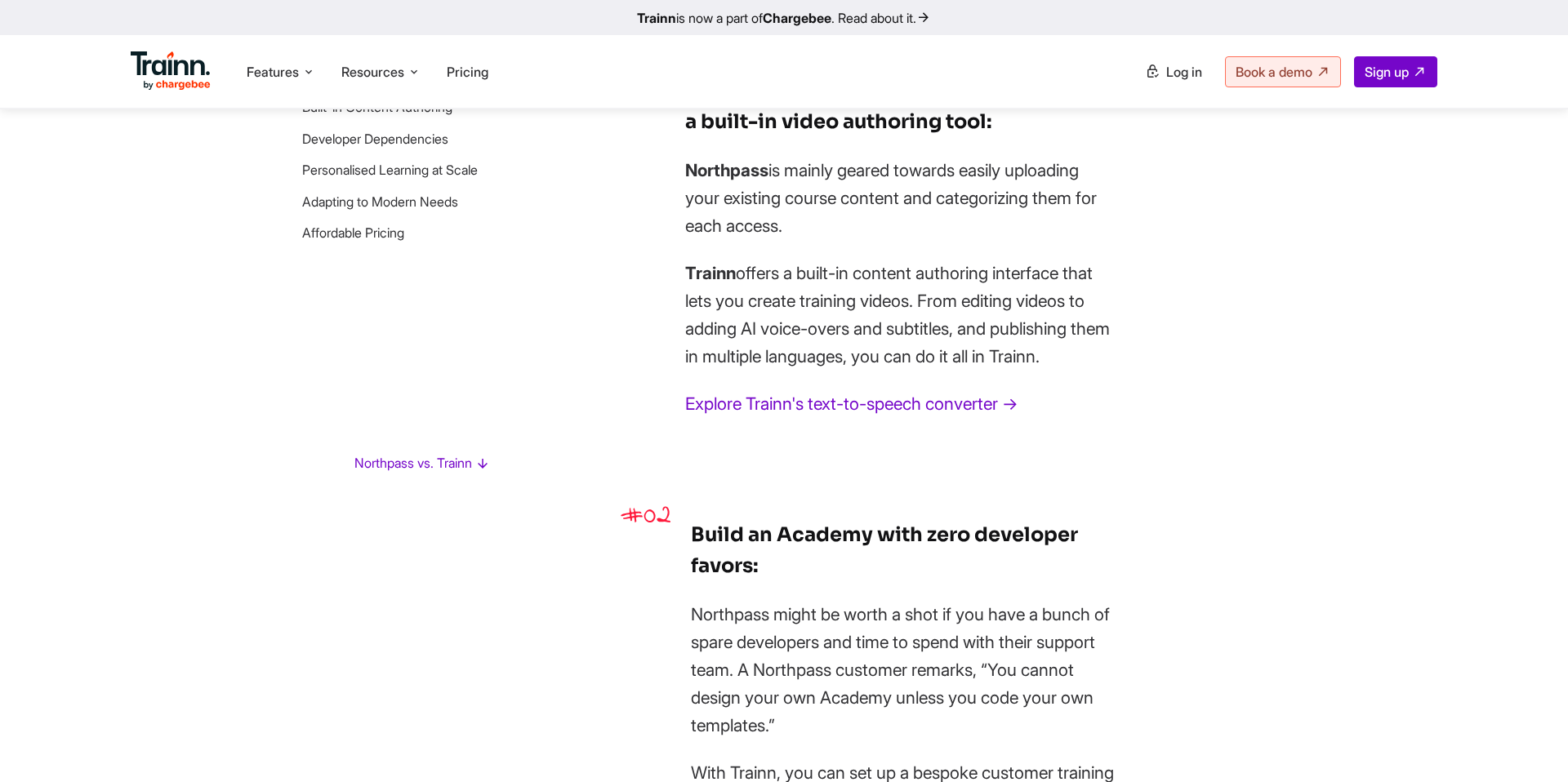
scroll to position [1826, 0]
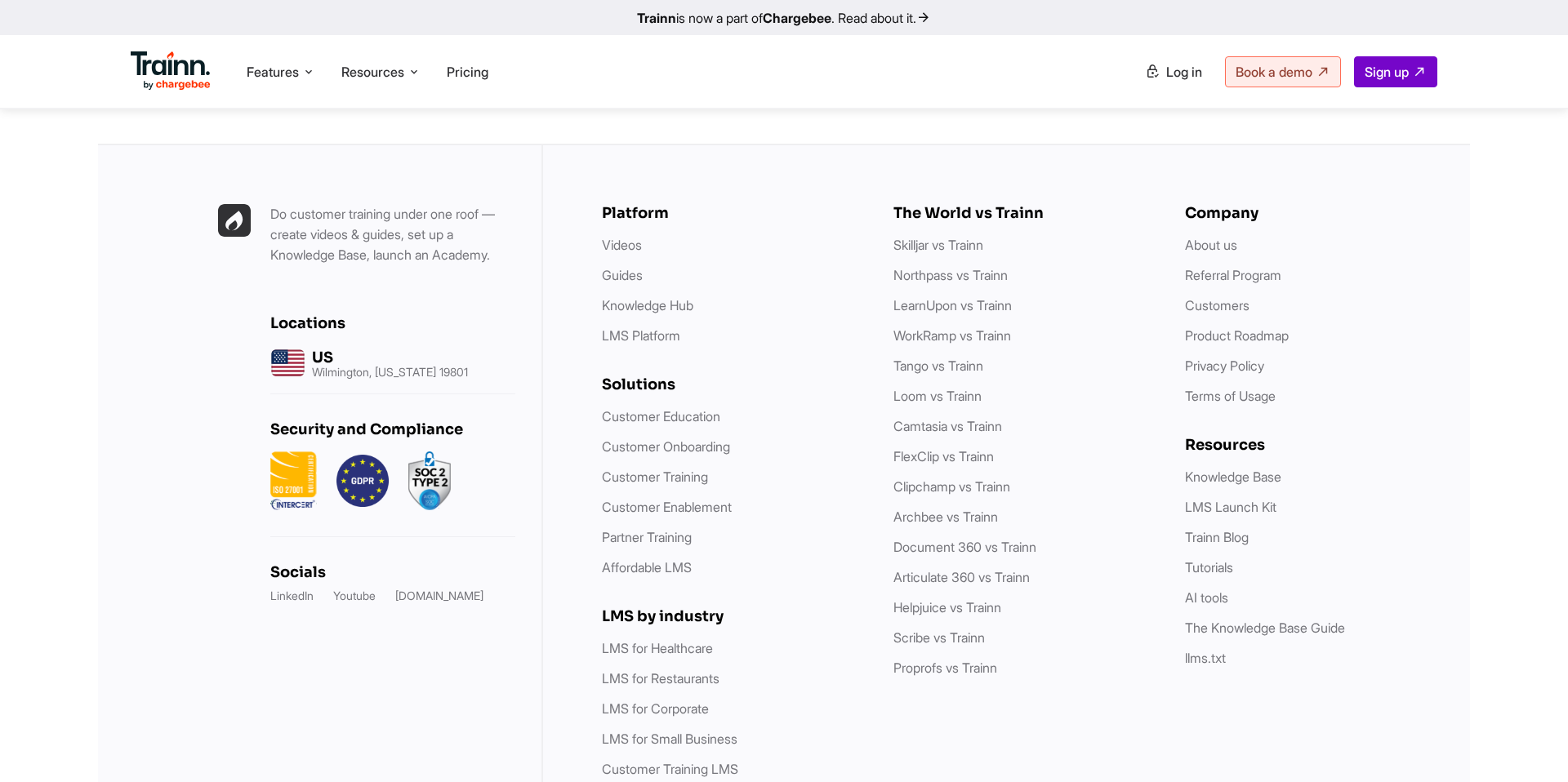
scroll to position [9457, 0]
